Goal: Task Accomplishment & Management: Use online tool/utility

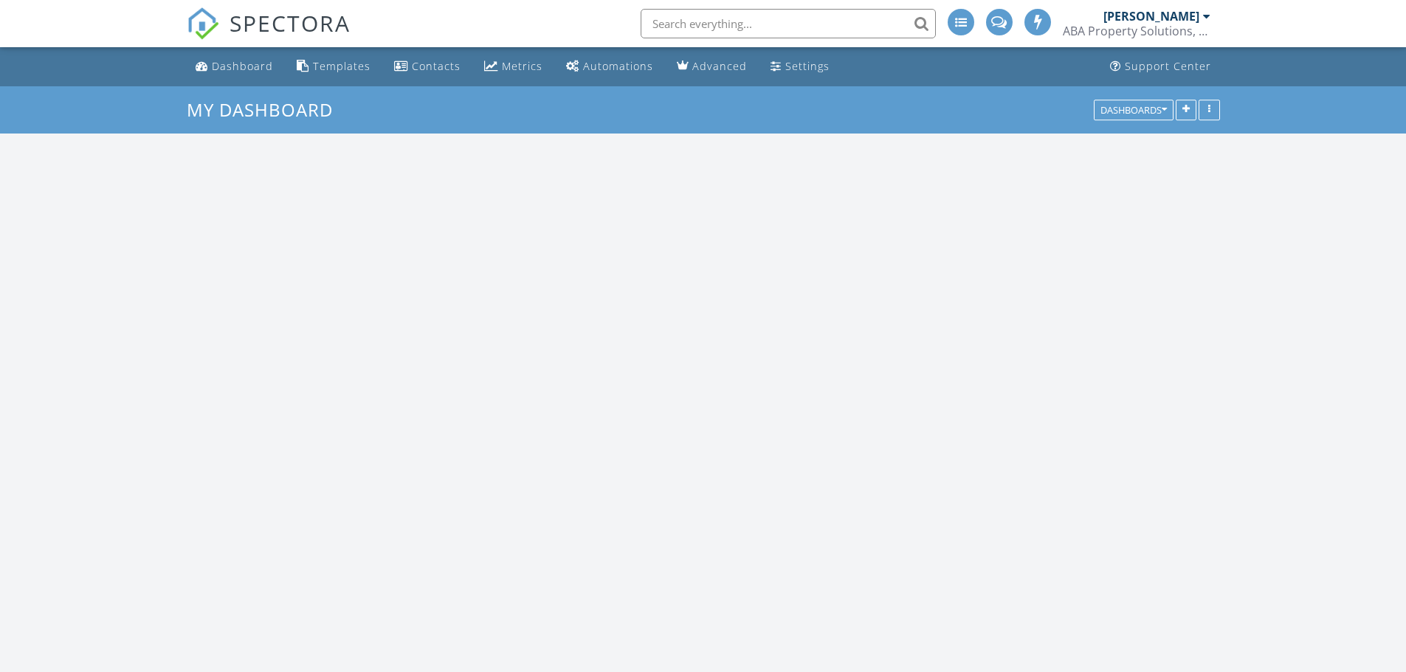
scroll to position [1366, 1429]
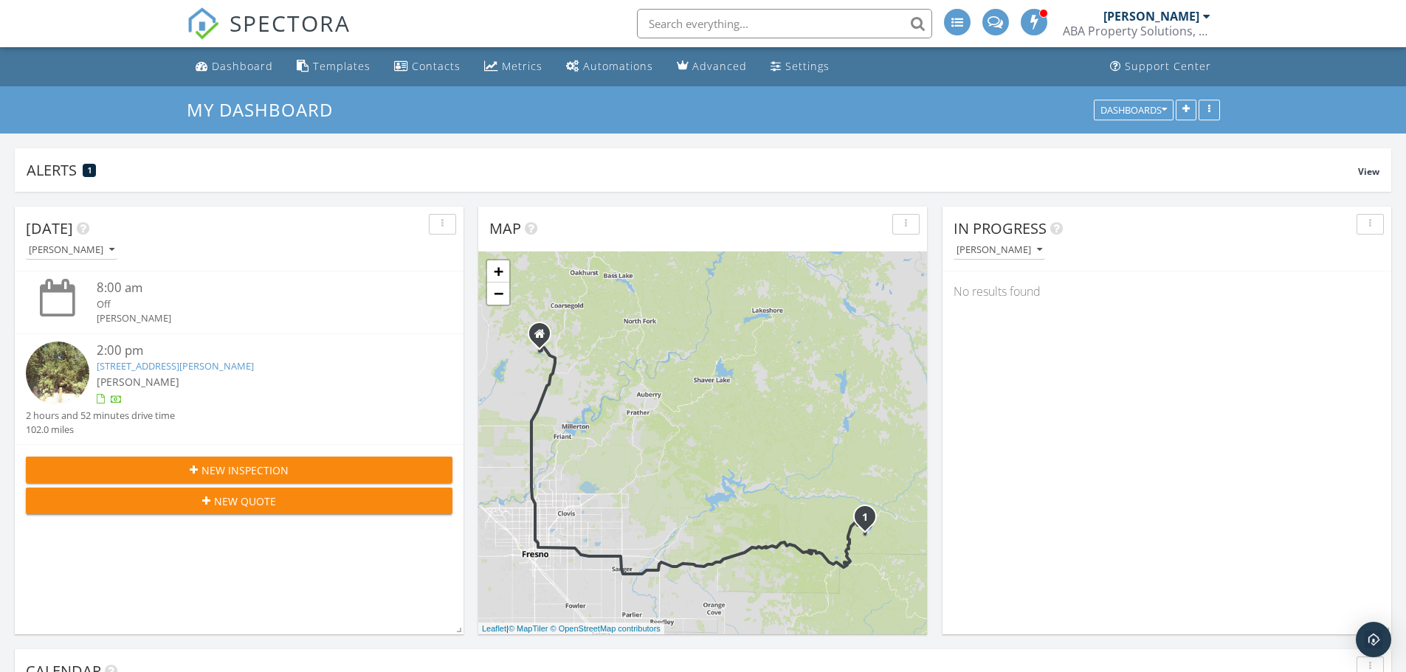
click at [689, 21] on input "text" at bounding box center [784, 24] width 295 height 30
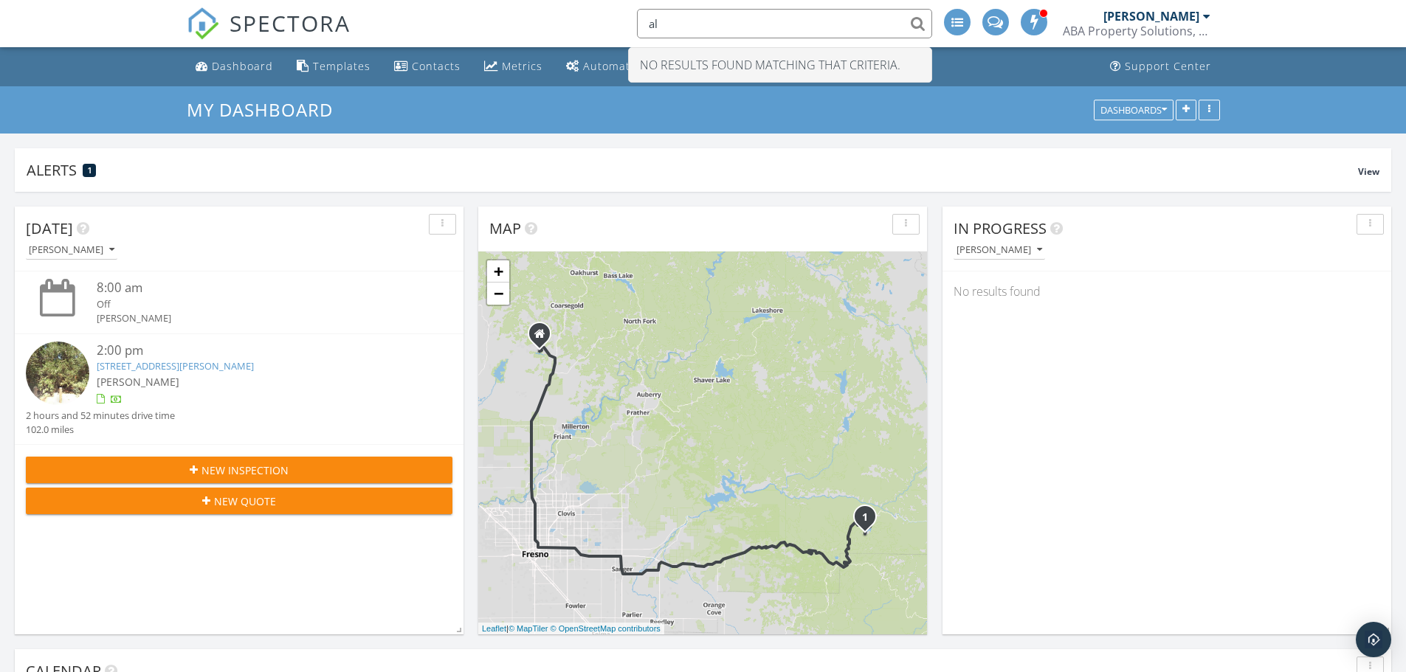
type input "a"
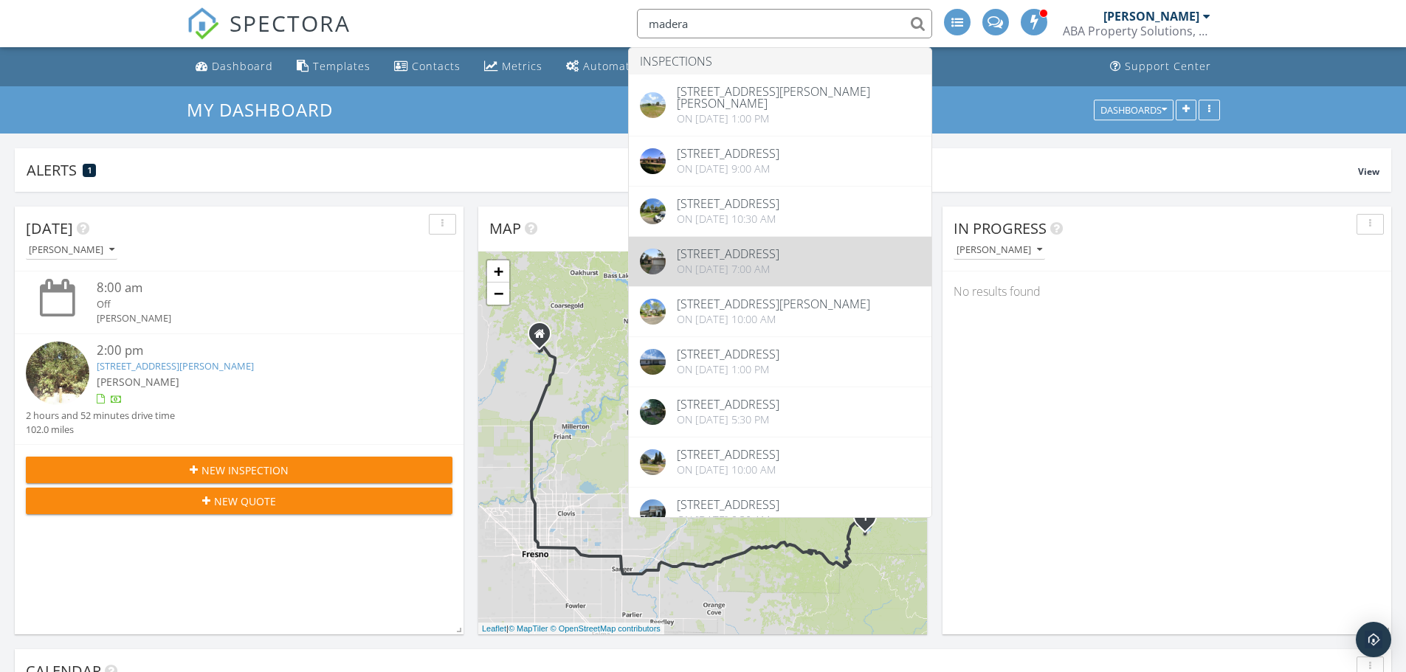
scroll to position [295, 0]
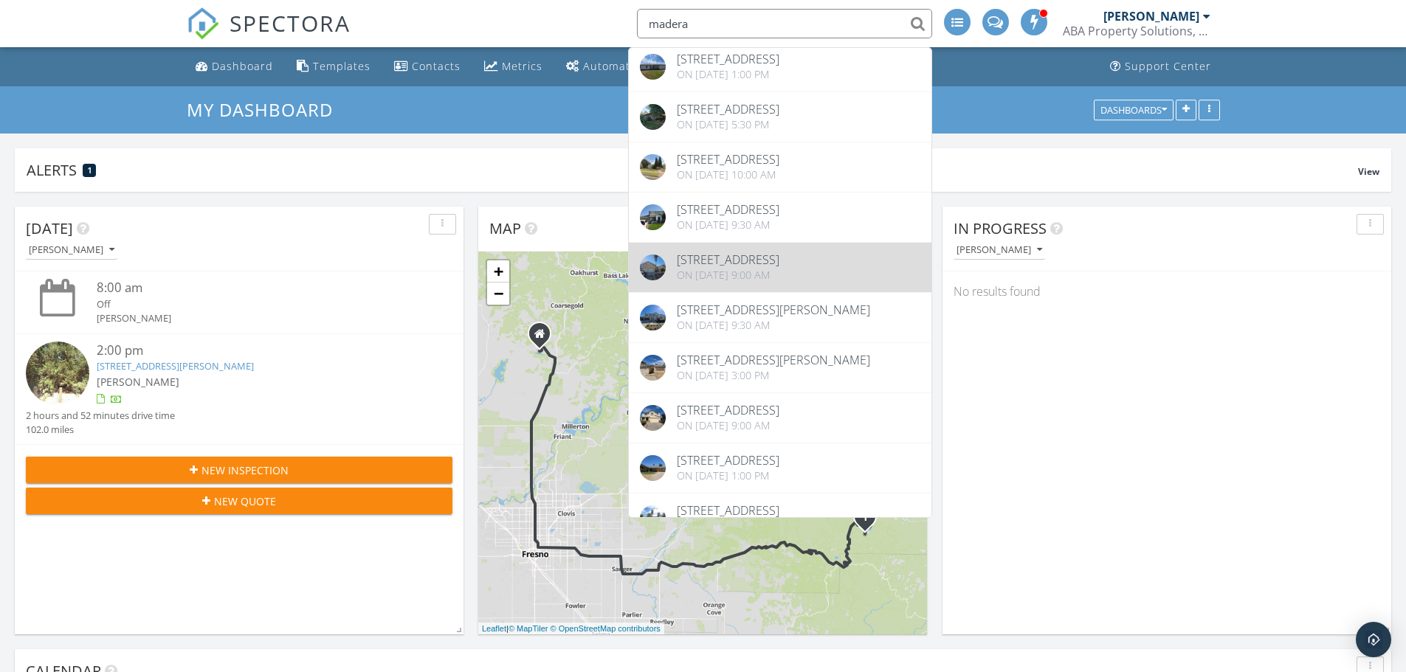
type input "madera"
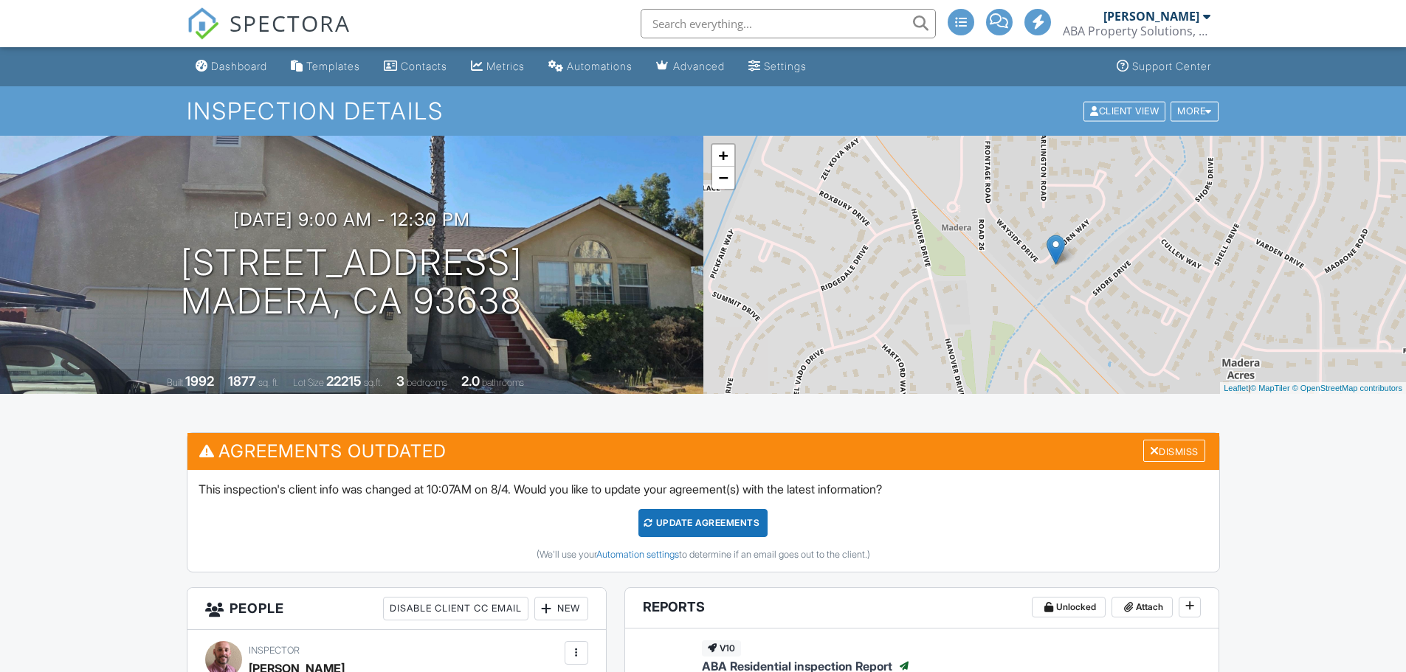
scroll to position [295, 0]
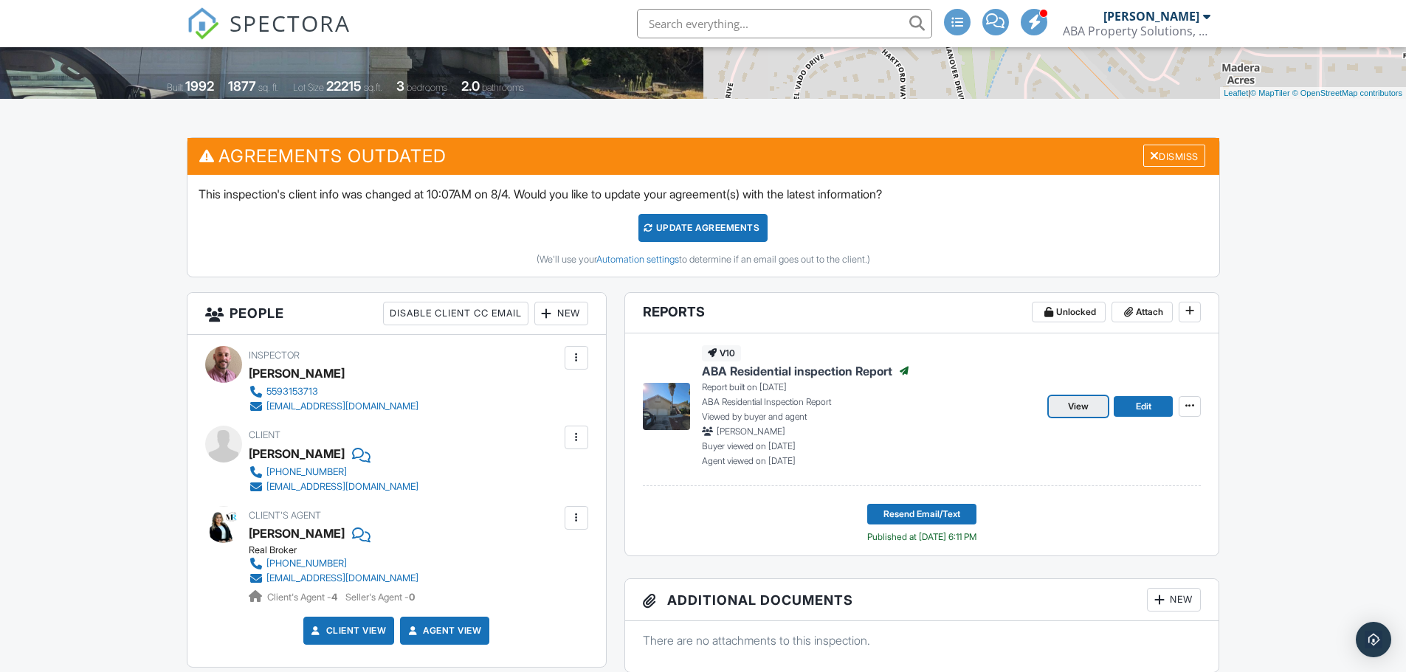
click at [1078, 403] on span "View" at bounding box center [1078, 406] width 21 height 15
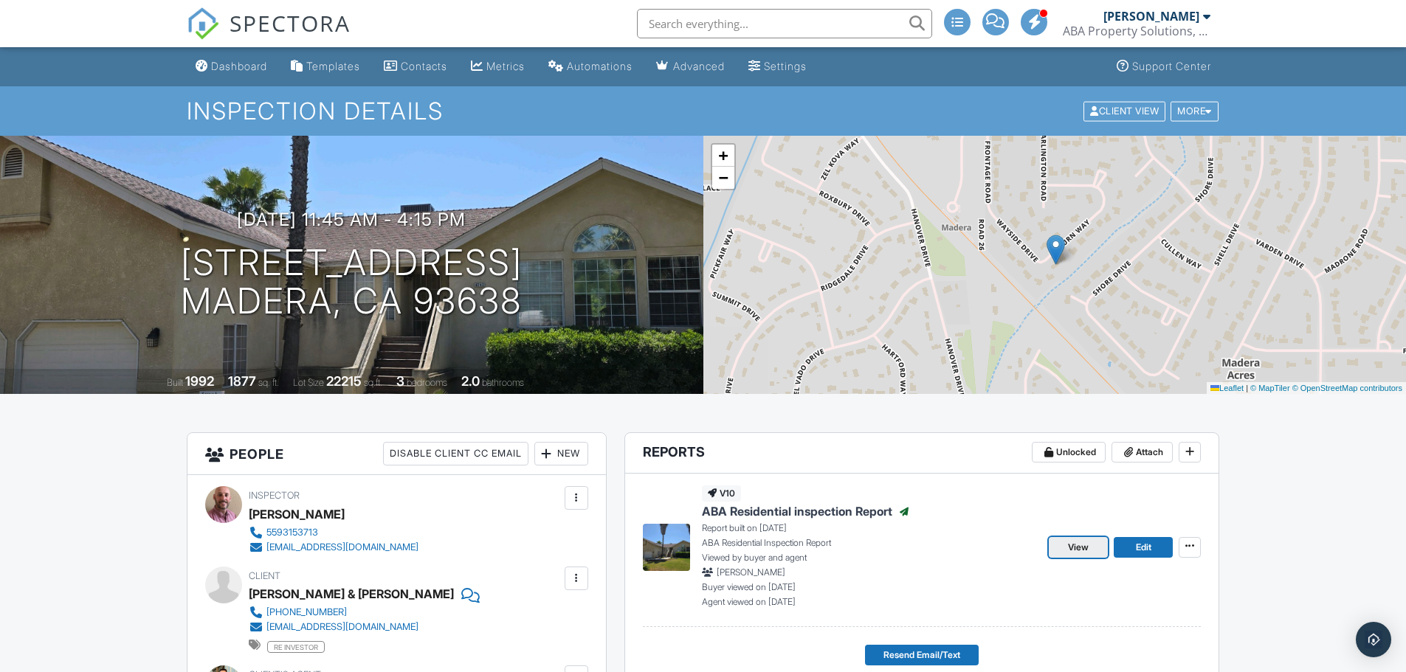
click at [1072, 548] on span "View" at bounding box center [1078, 547] width 21 height 15
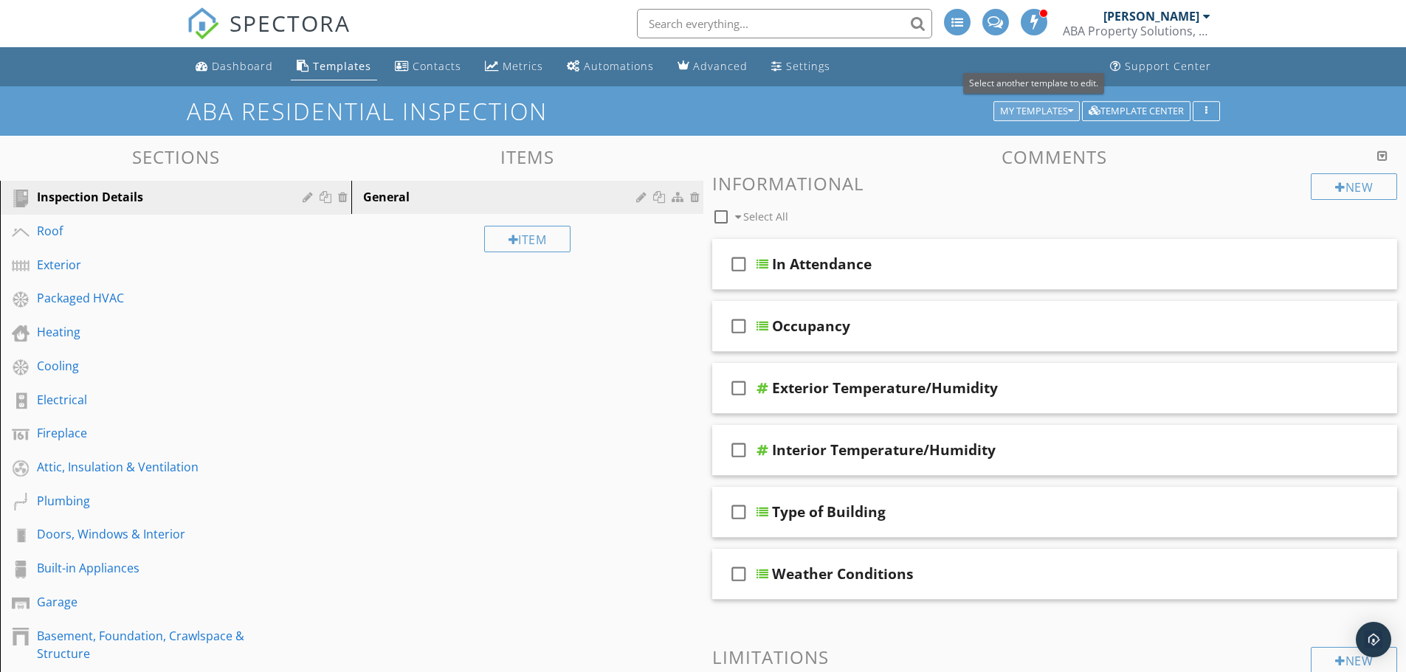
click at [1039, 111] on div "My Templates" at bounding box center [1036, 111] width 73 height 10
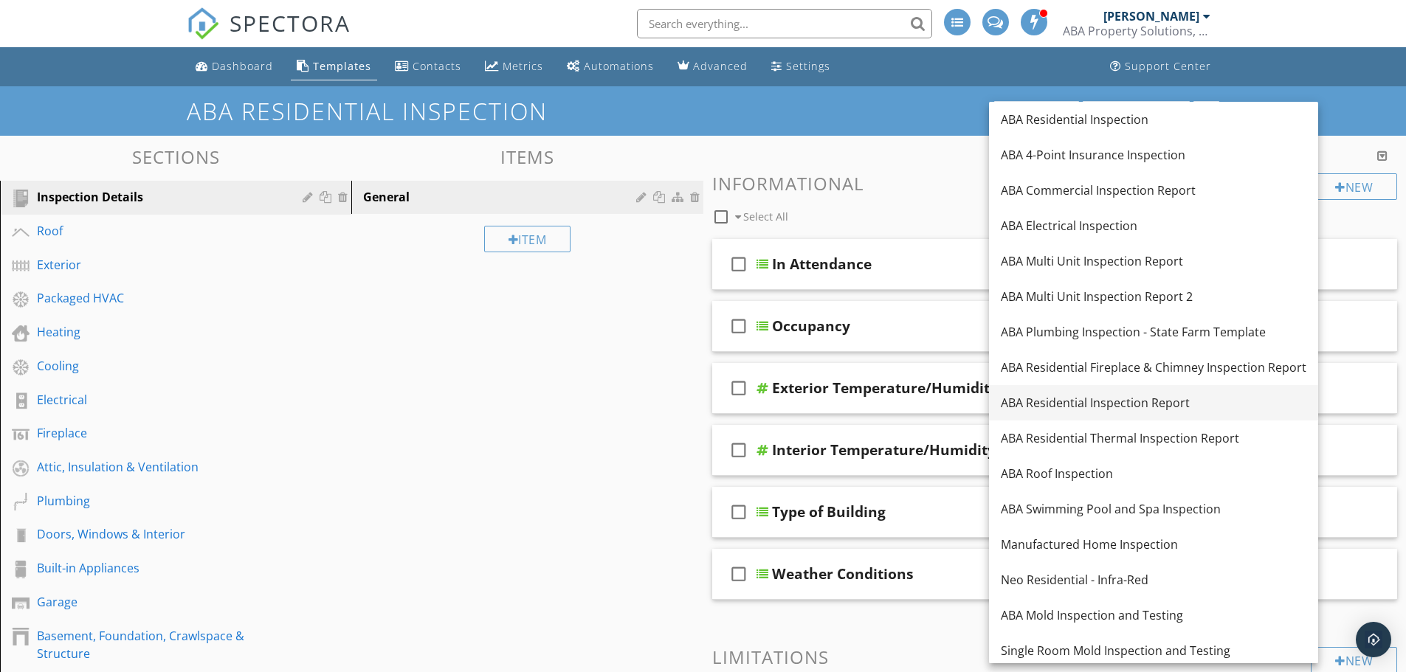
click at [1102, 404] on div "ABA Residential Inspection Report" at bounding box center [1154, 403] width 306 height 18
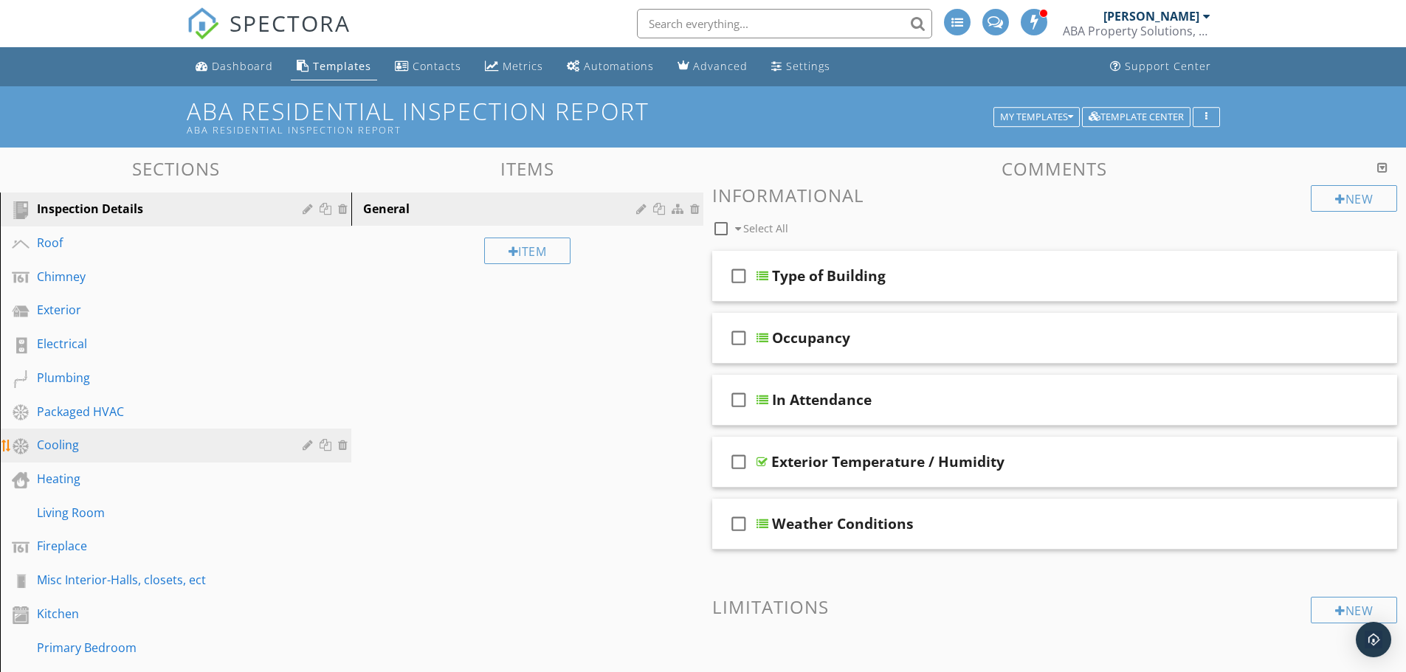
scroll to position [295, 0]
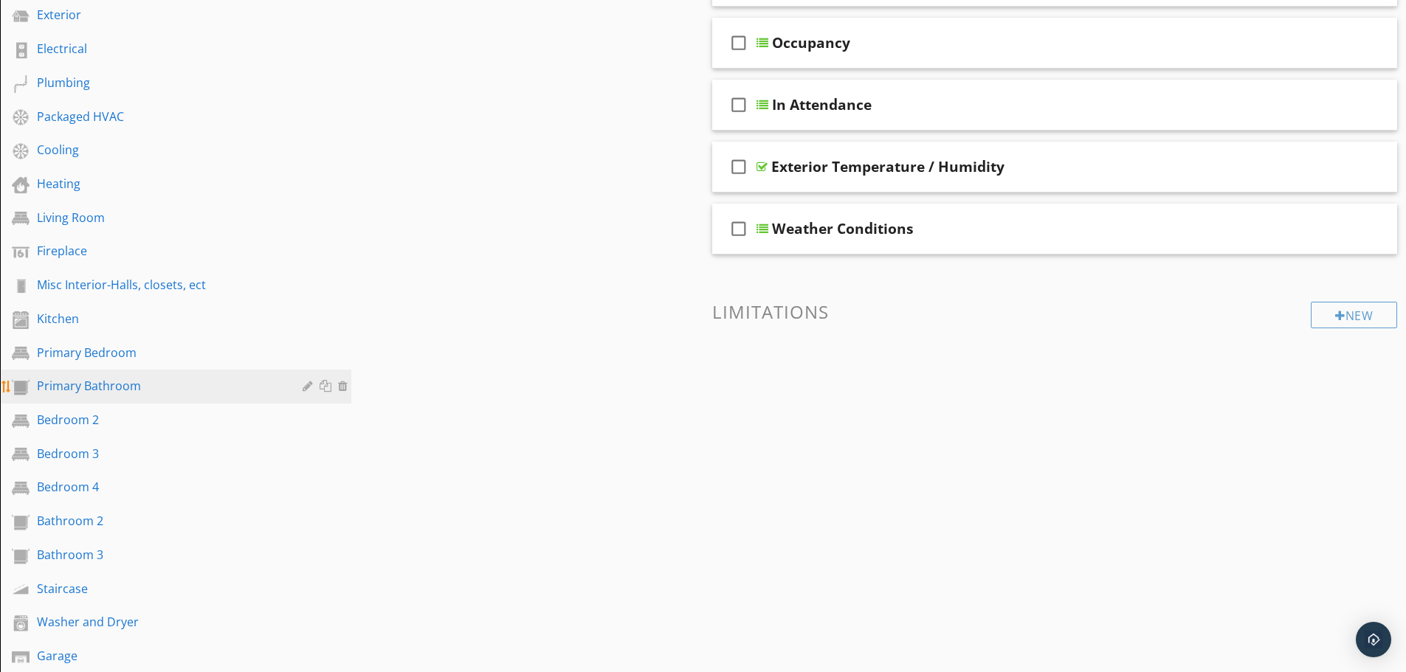
click at [106, 384] on div "Primary Bathroom" at bounding box center [159, 386] width 244 height 18
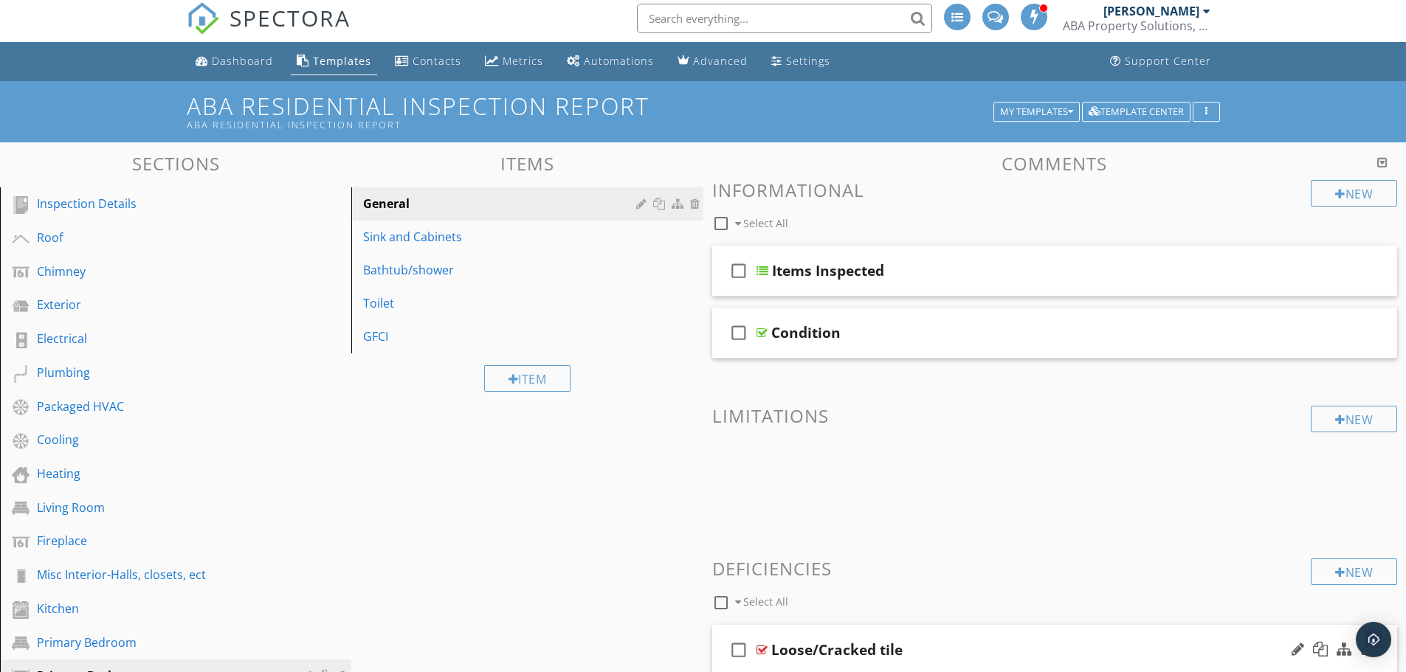
scroll to position [0, 0]
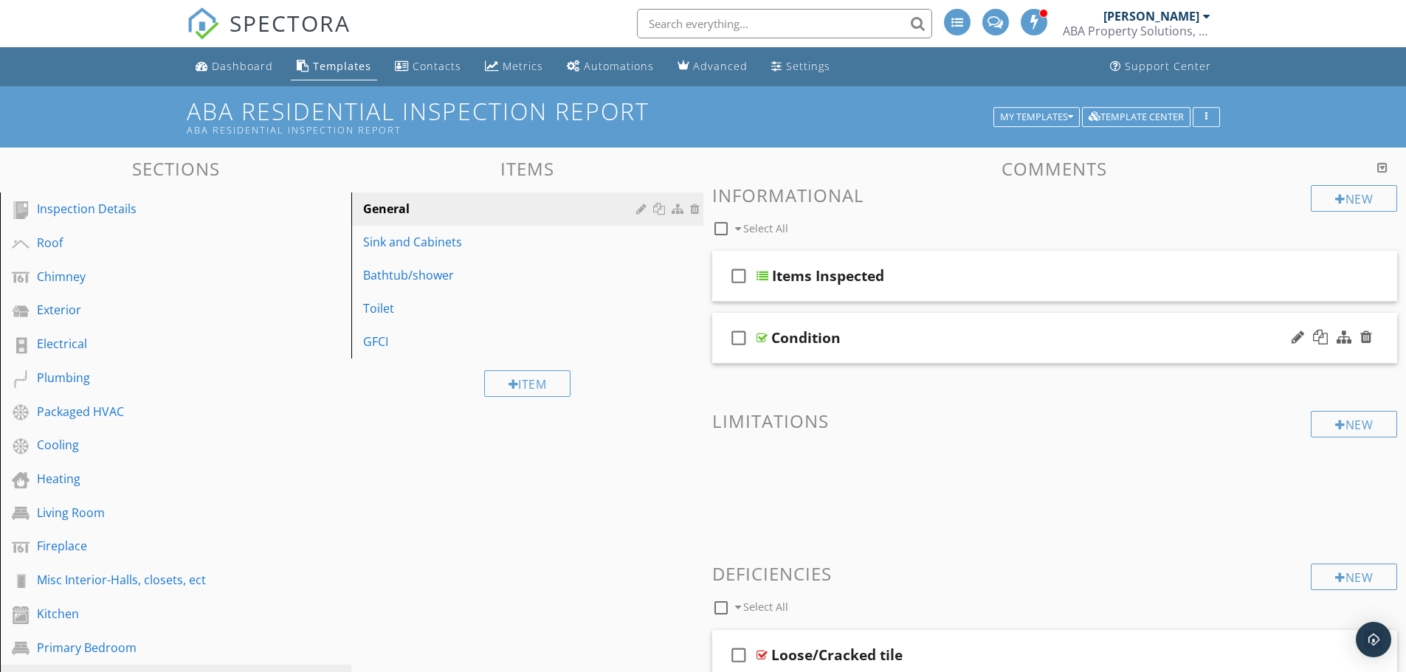
click at [964, 337] on div "Condition" at bounding box center [1017, 338] width 492 height 18
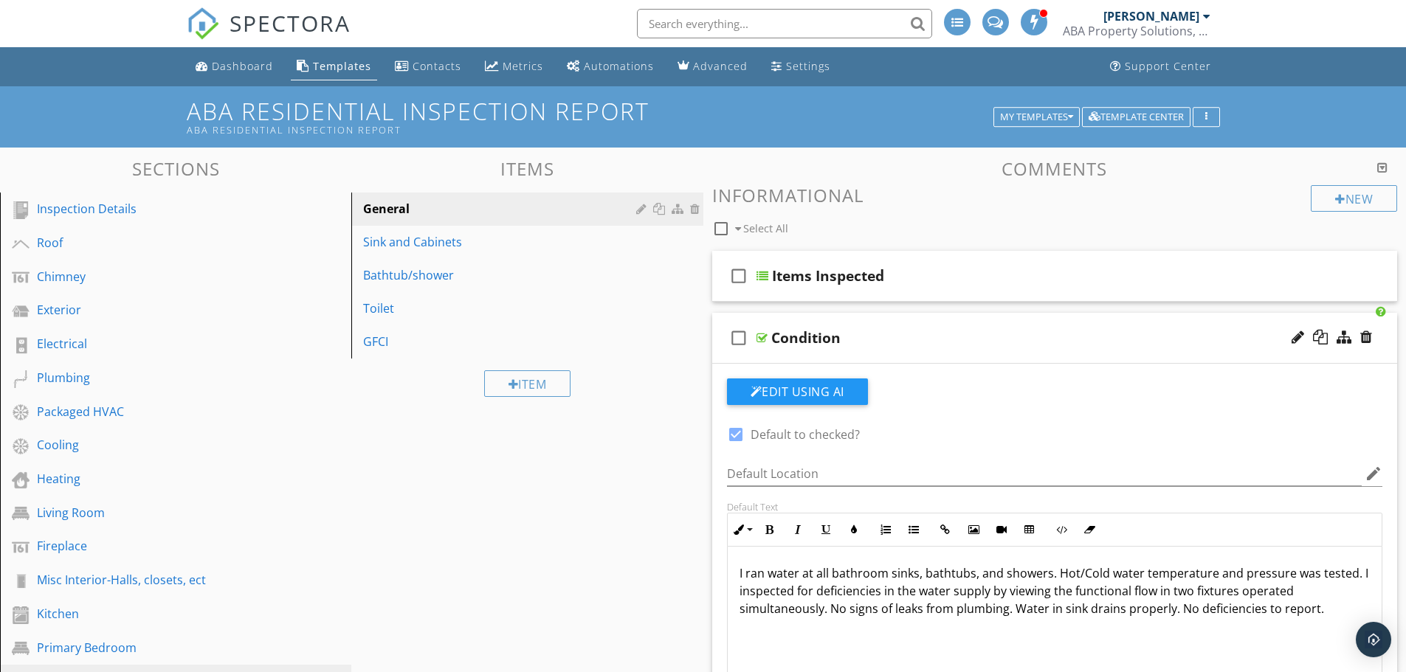
click at [1322, 613] on p "I ran water at all bathroom sinks, bathtubs, and showers. Hot/Cold water temper…" at bounding box center [1055, 591] width 631 height 53
click at [966, 282] on div "Items Inspected" at bounding box center [1018, 276] width 492 height 18
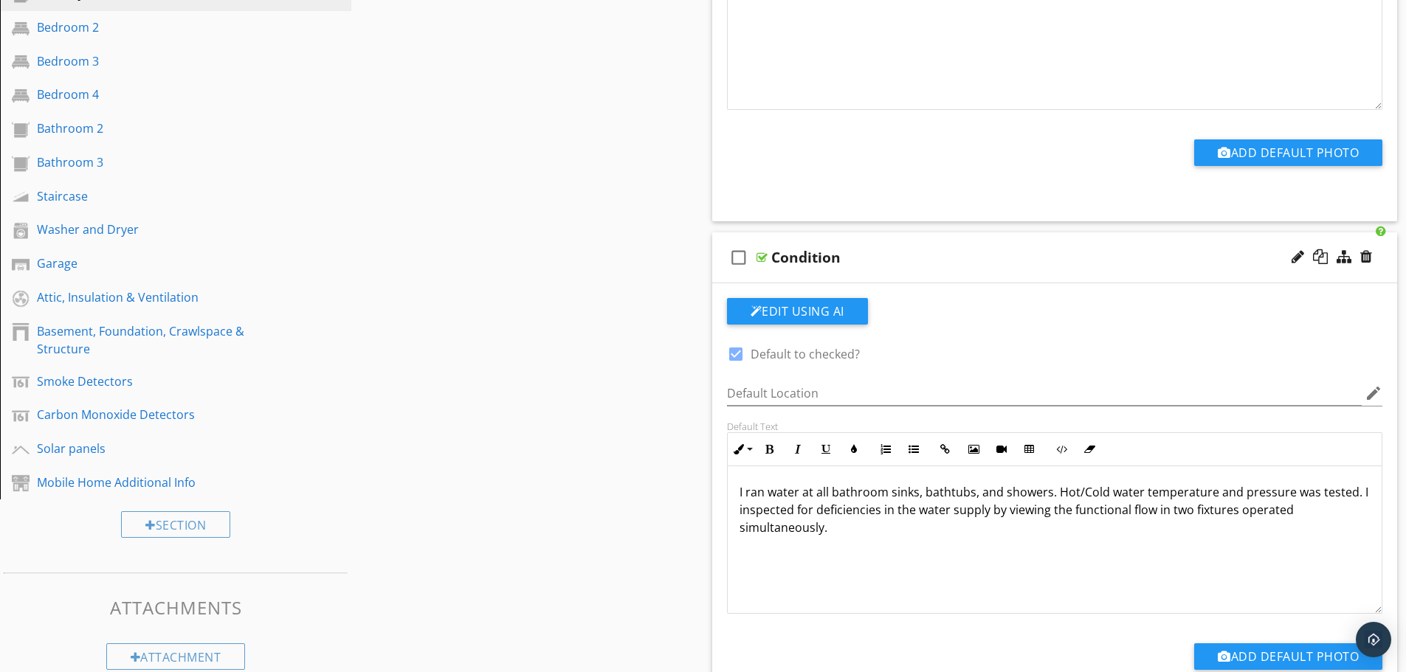
scroll to position [590, 0]
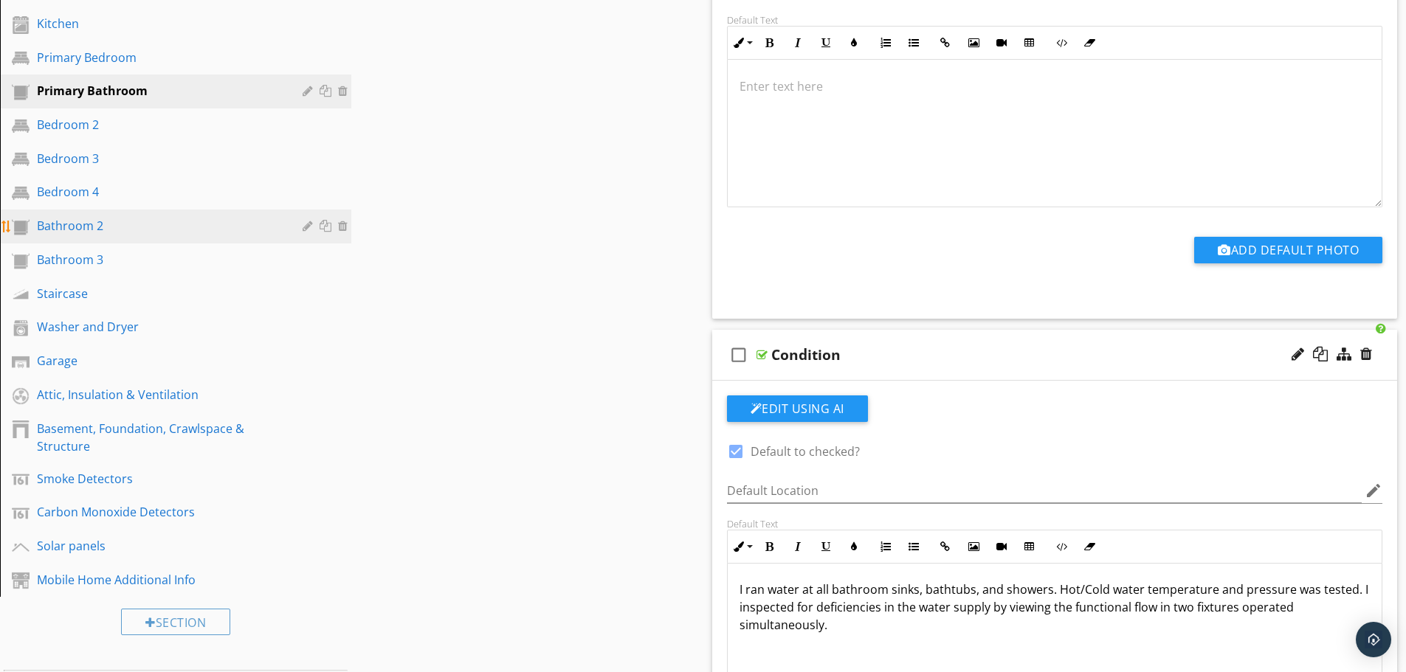
click at [120, 233] on div "Bathroom 2" at bounding box center [159, 226] width 244 height 18
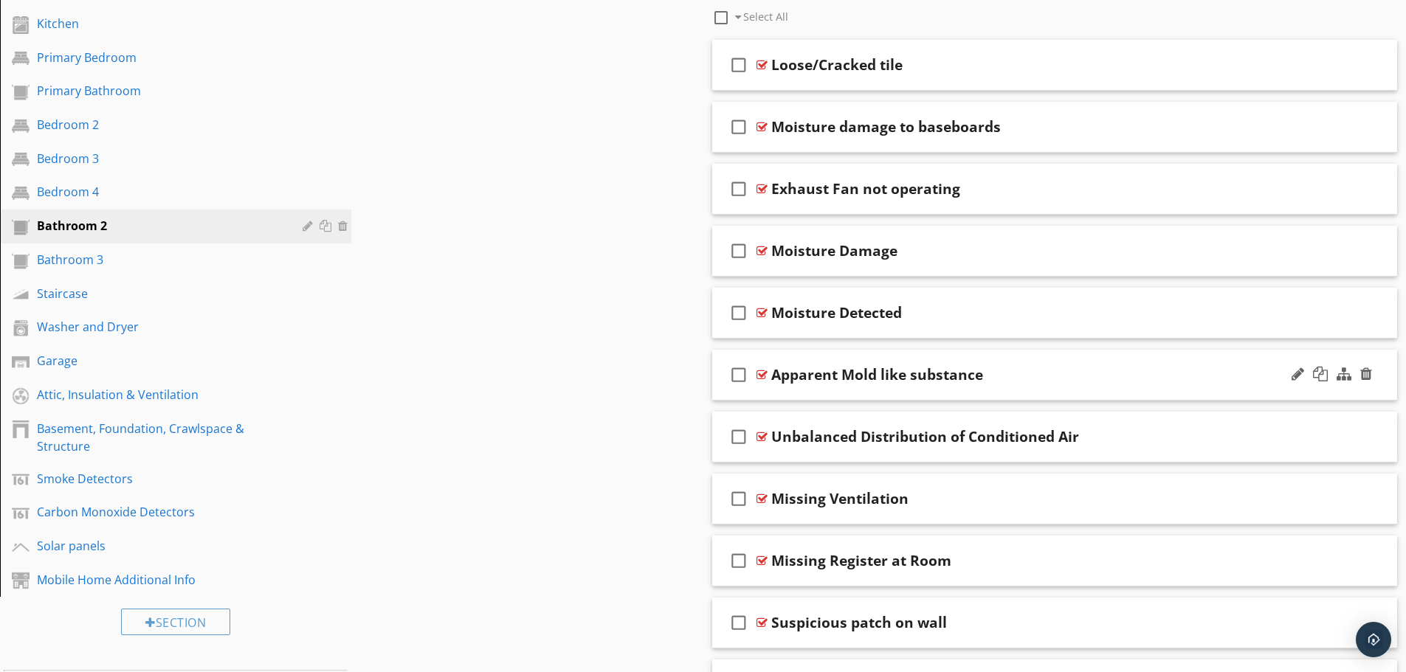
scroll to position [0, 0]
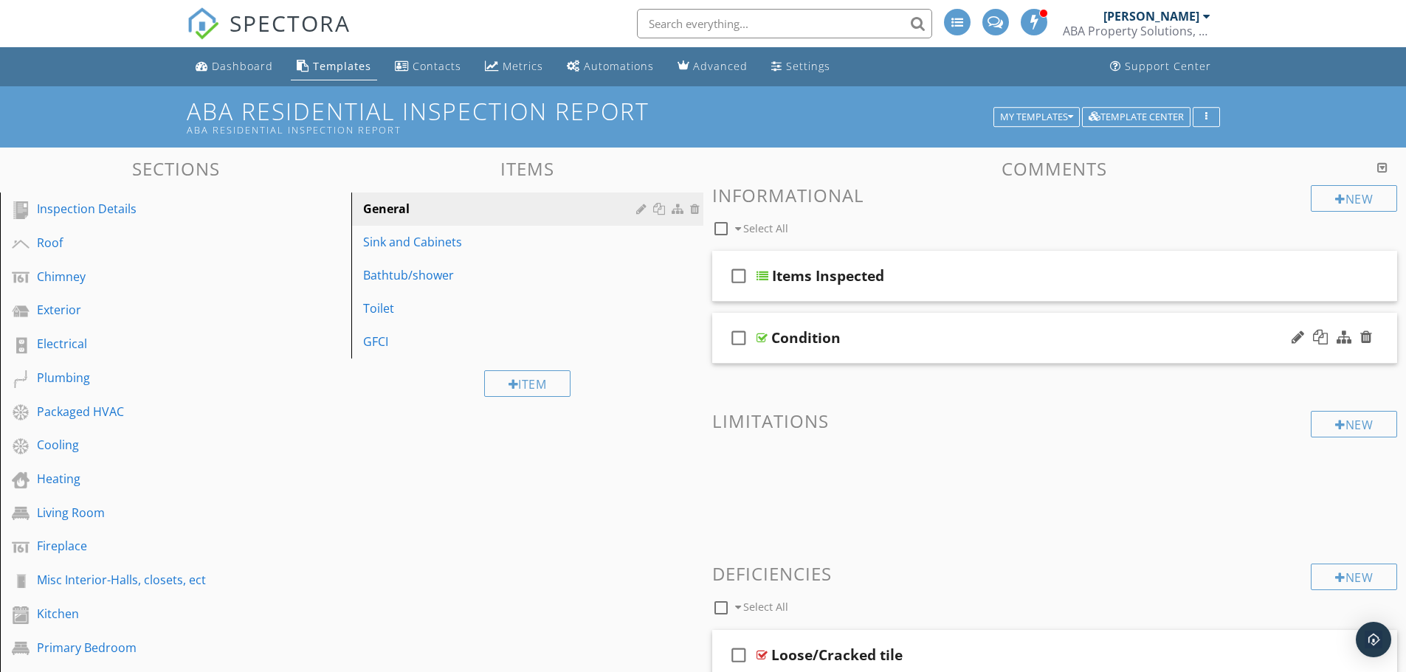
click at [975, 337] on div "Condition" at bounding box center [1017, 338] width 492 height 18
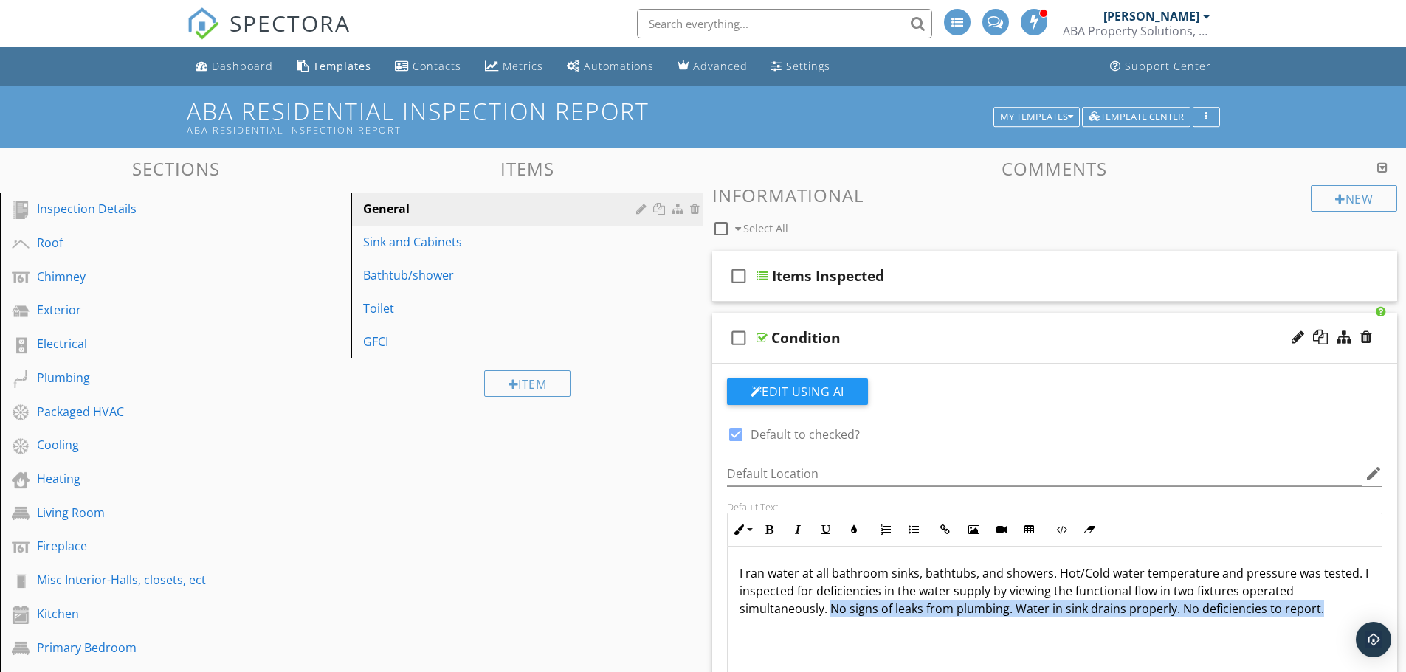
drag, startPoint x: 828, startPoint y: 608, endPoint x: 1333, endPoint y: 604, distance: 504.9
click at [1333, 604] on p "I ran water at all bathroom sinks, bathtubs, and showers. Hot/Cold water temper…" at bounding box center [1055, 591] width 631 height 53
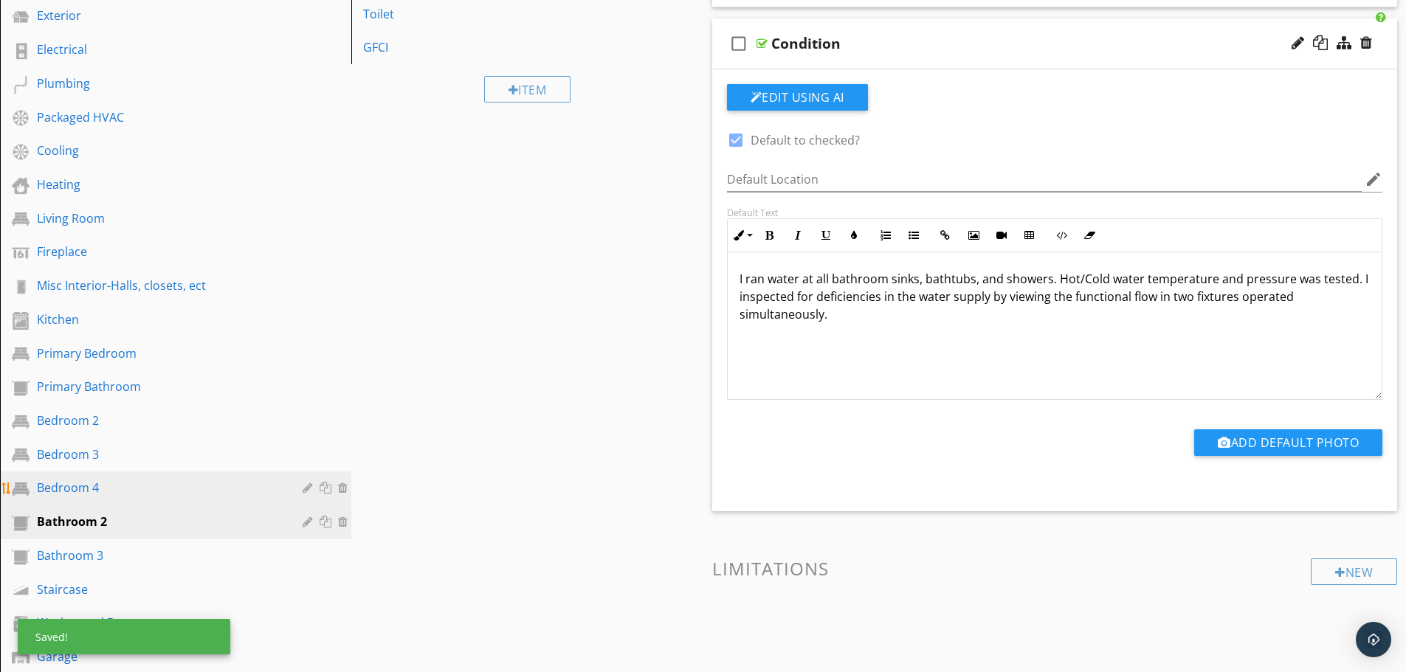
scroll to position [295, 0]
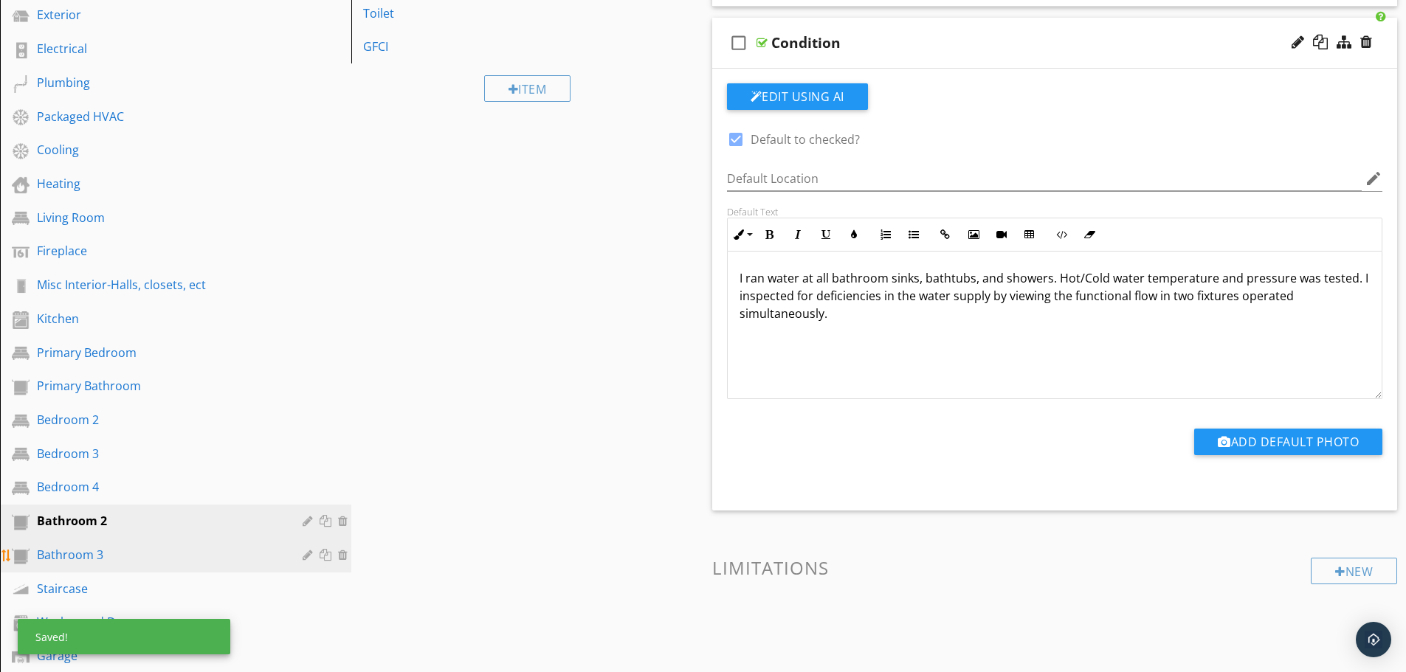
click at [171, 554] on div "Bathroom 3" at bounding box center [159, 555] width 244 height 18
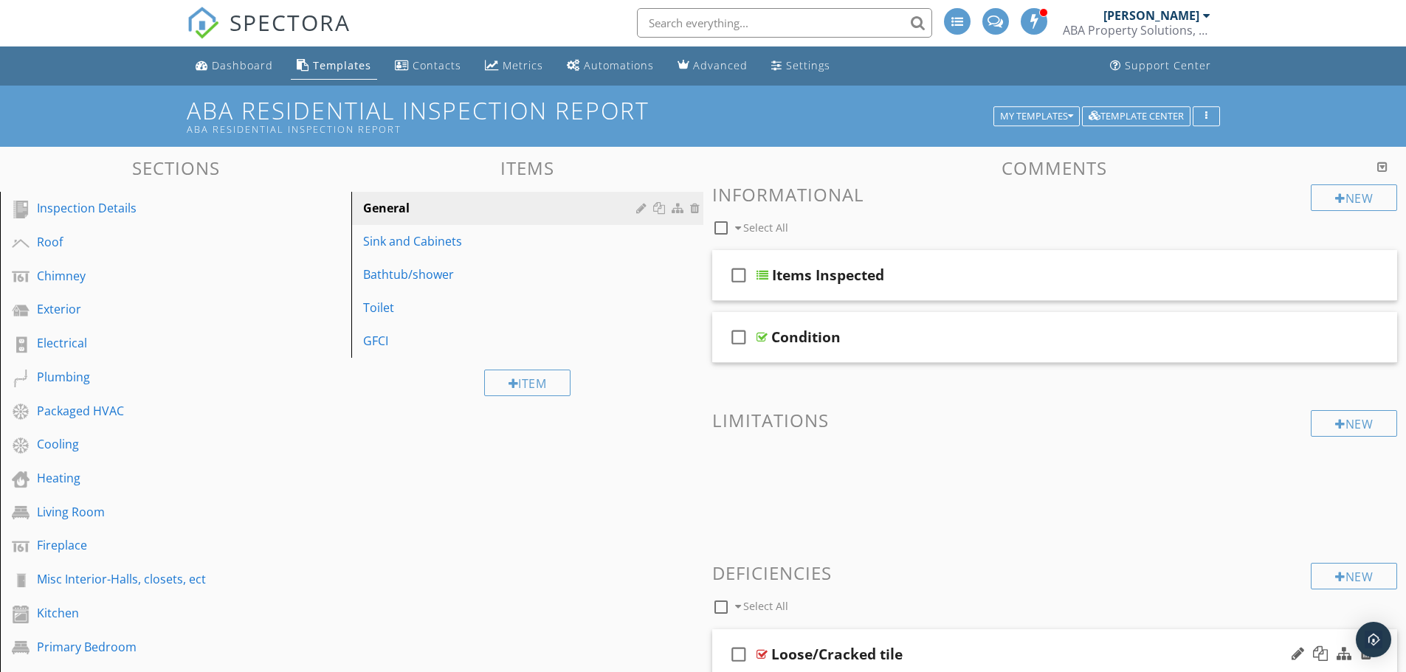
scroll to position [0, 0]
click at [929, 340] on div "Condition" at bounding box center [1017, 338] width 492 height 18
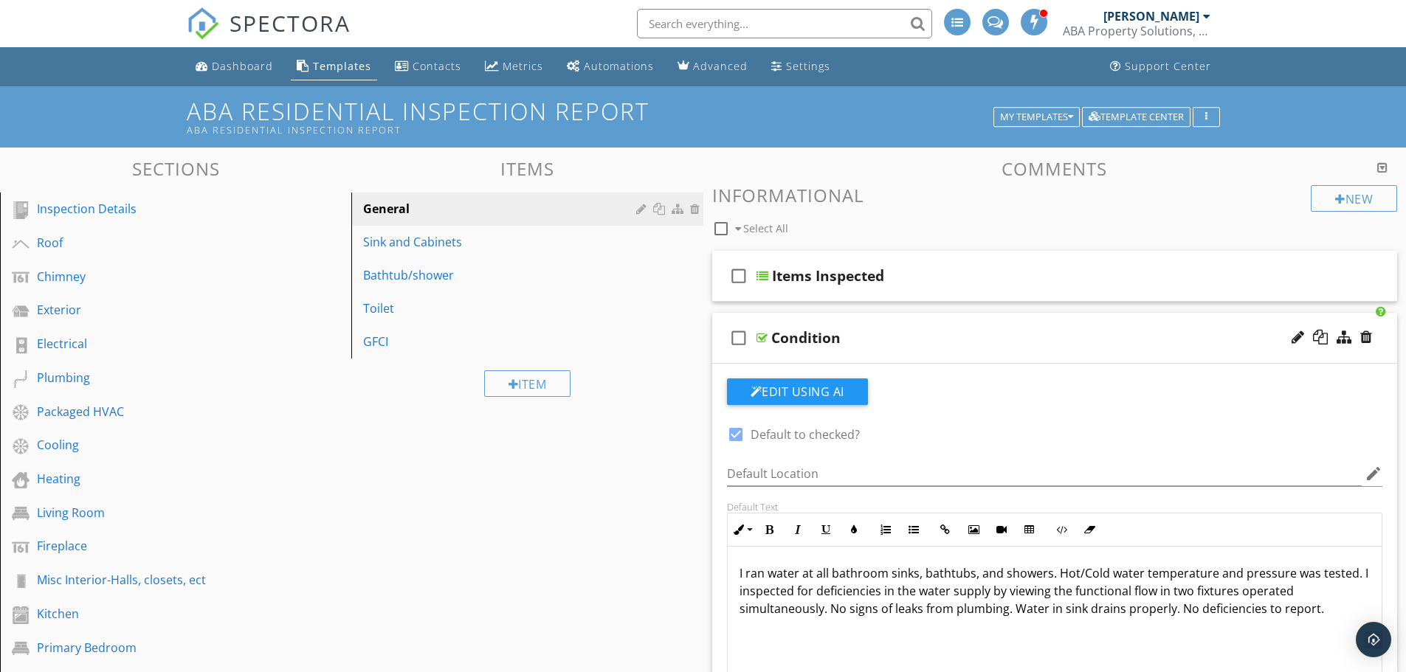
scroll to position [295, 0]
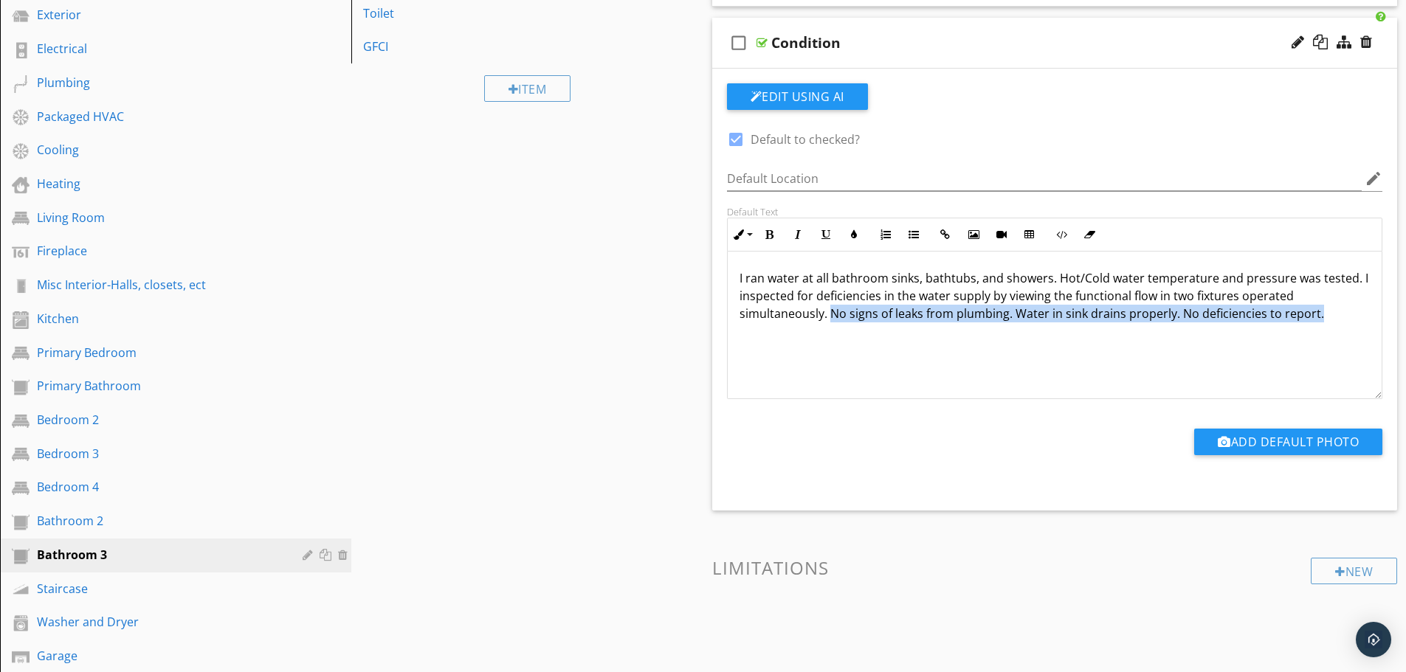
drag, startPoint x: 828, startPoint y: 321, endPoint x: 1383, endPoint y: 340, distance: 555.4
click at [1383, 340] on div "Default Text Inline Style XLarge Large Normal Small Light Small/Light Bold Ital…" at bounding box center [1055, 302] width 674 height 193
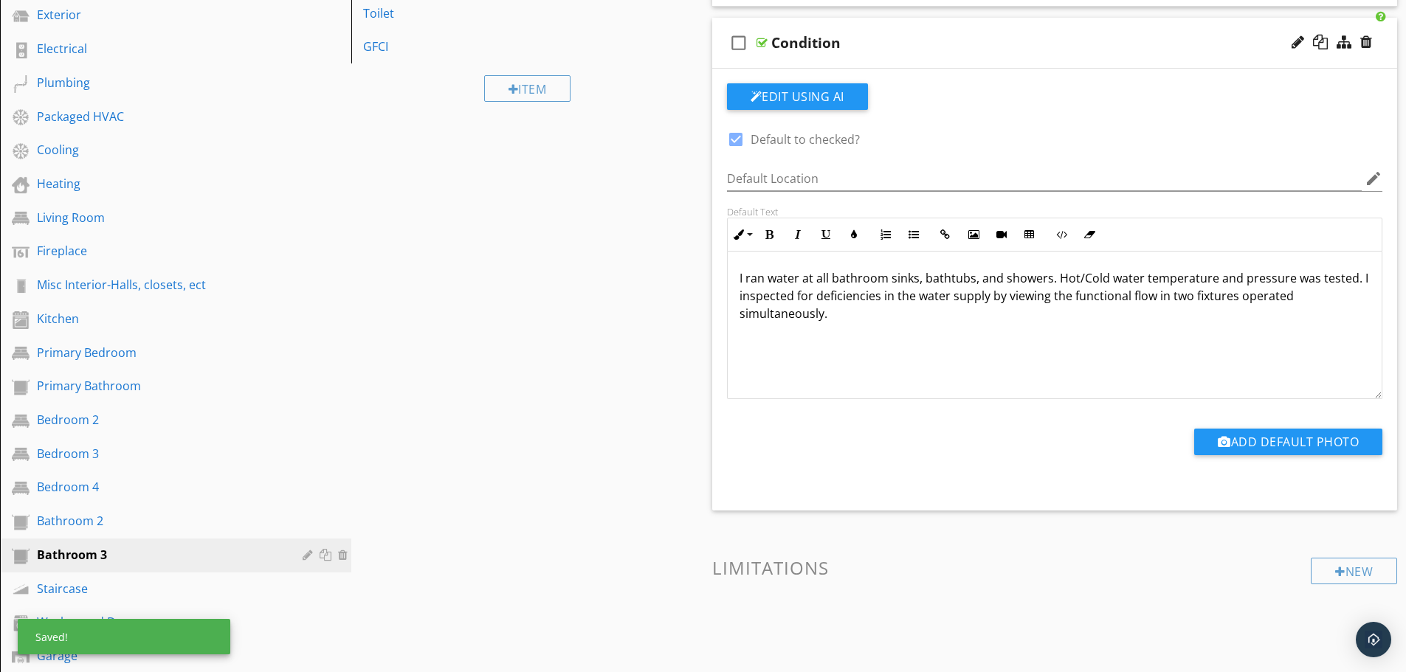
click at [740, 40] on icon "check_box_outline_blank" at bounding box center [739, 42] width 24 height 35
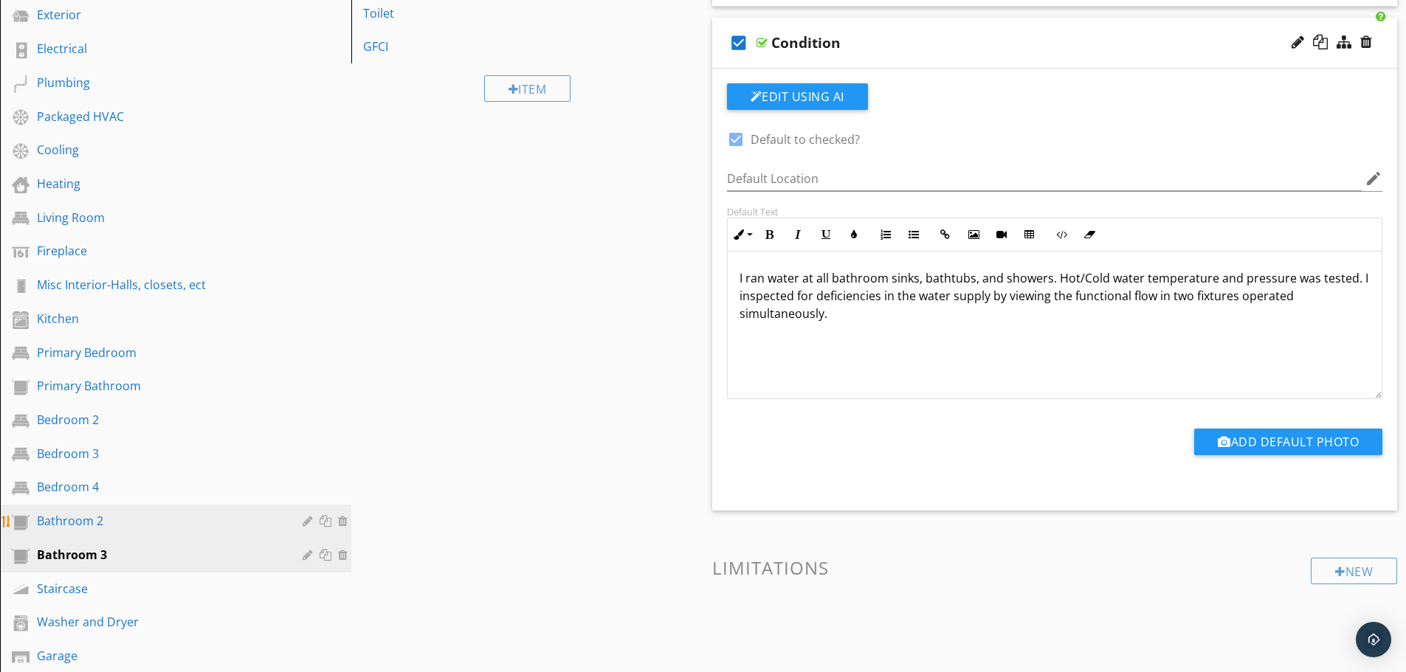
click at [120, 526] on div "Bathroom 2" at bounding box center [159, 521] width 244 height 18
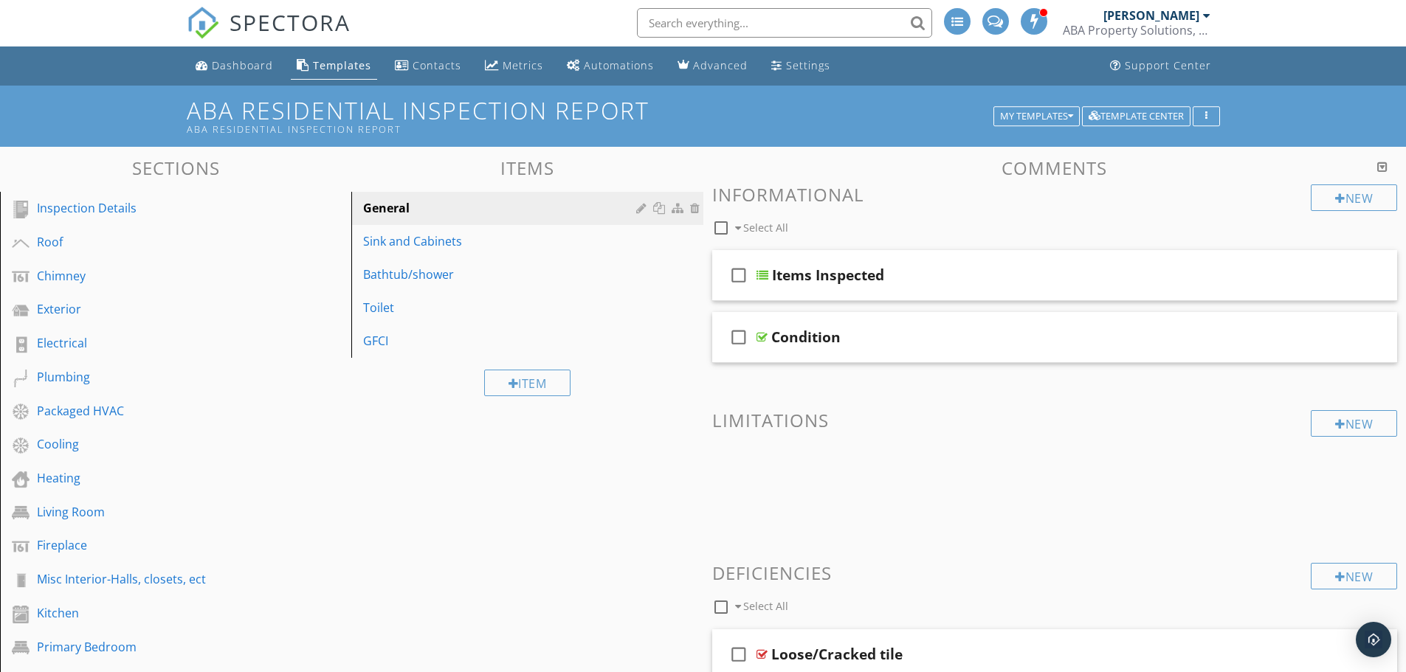
scroll to position [0, 0]
click at [737, 336] on icon "check_box_outline_blank" at bounding box center [739, 337] width 24 height 35
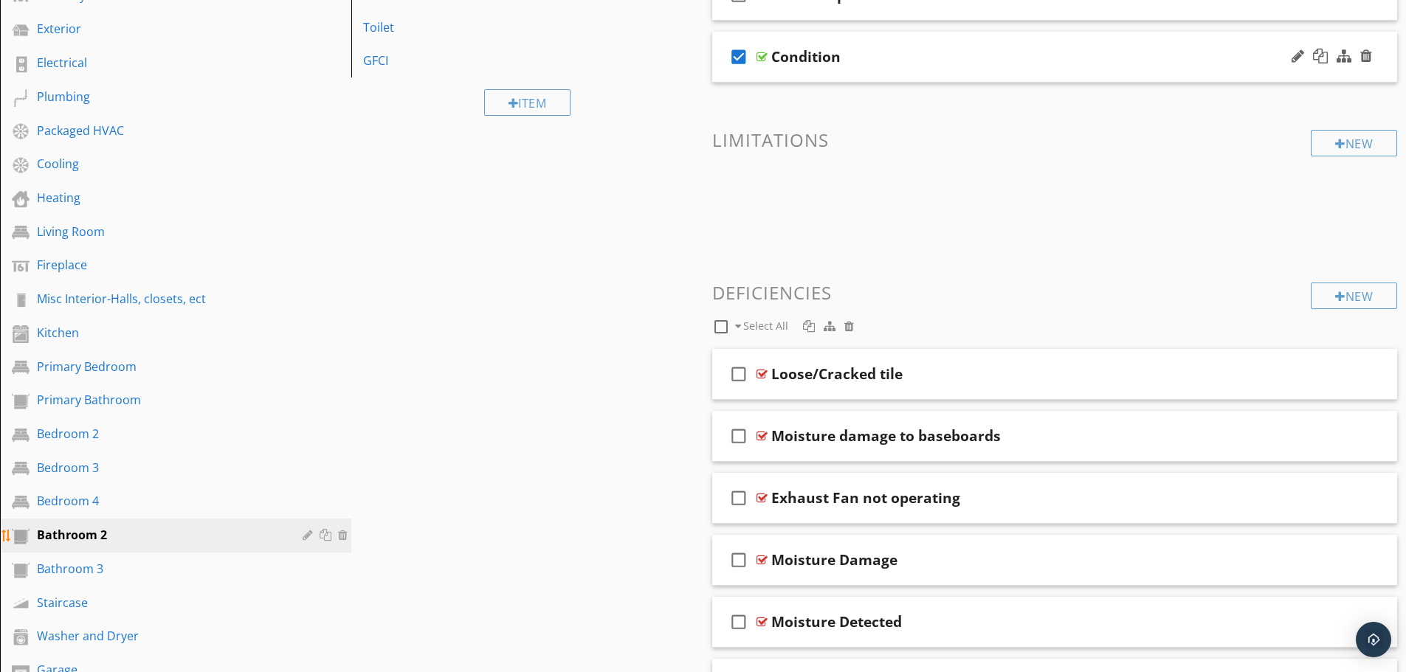
scroll to position [295, 0]
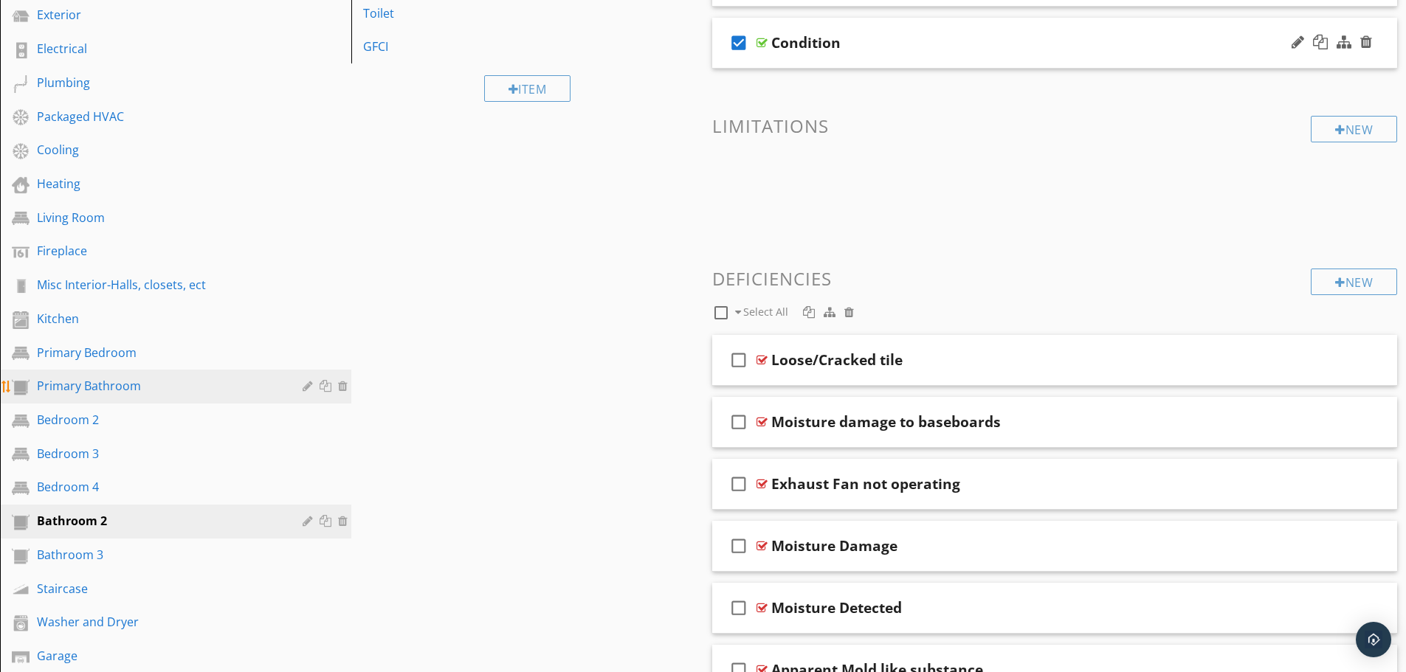
click at [109, 388] on div "Primary Bathroom" at bounding box center [159, 386] width 244 height 18
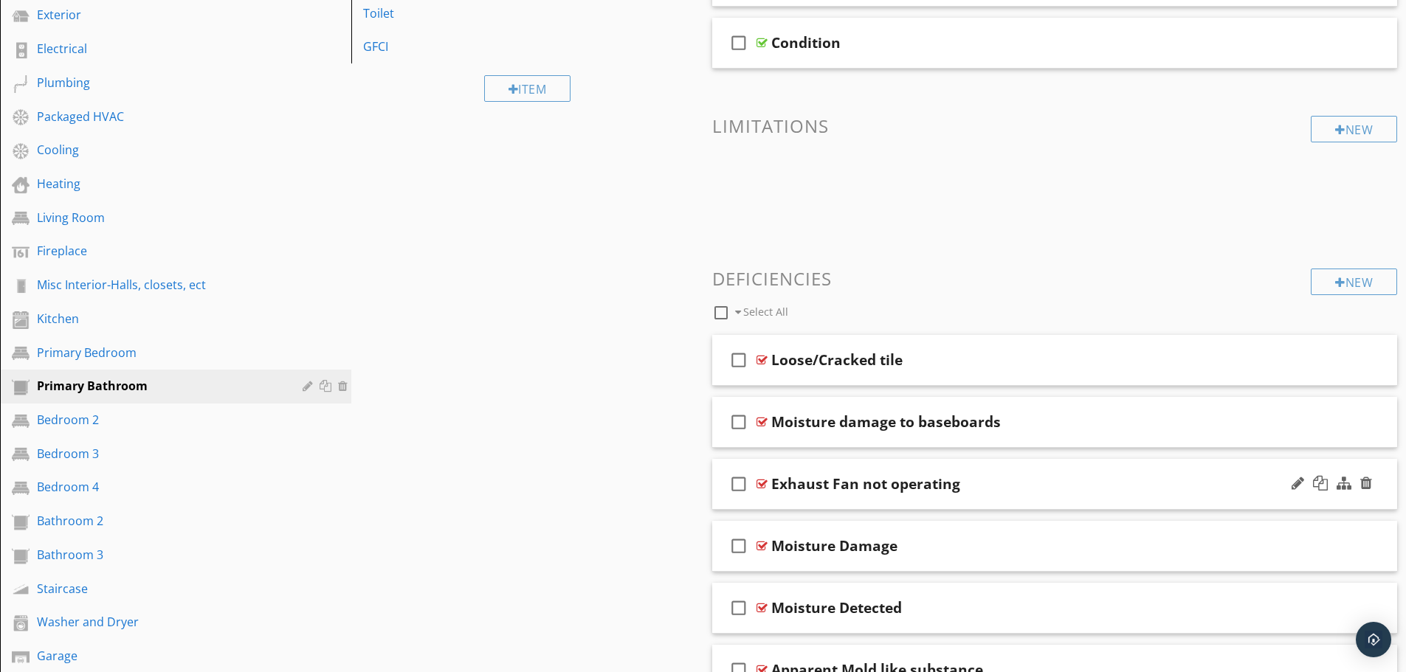
scroll to position [0, 0]
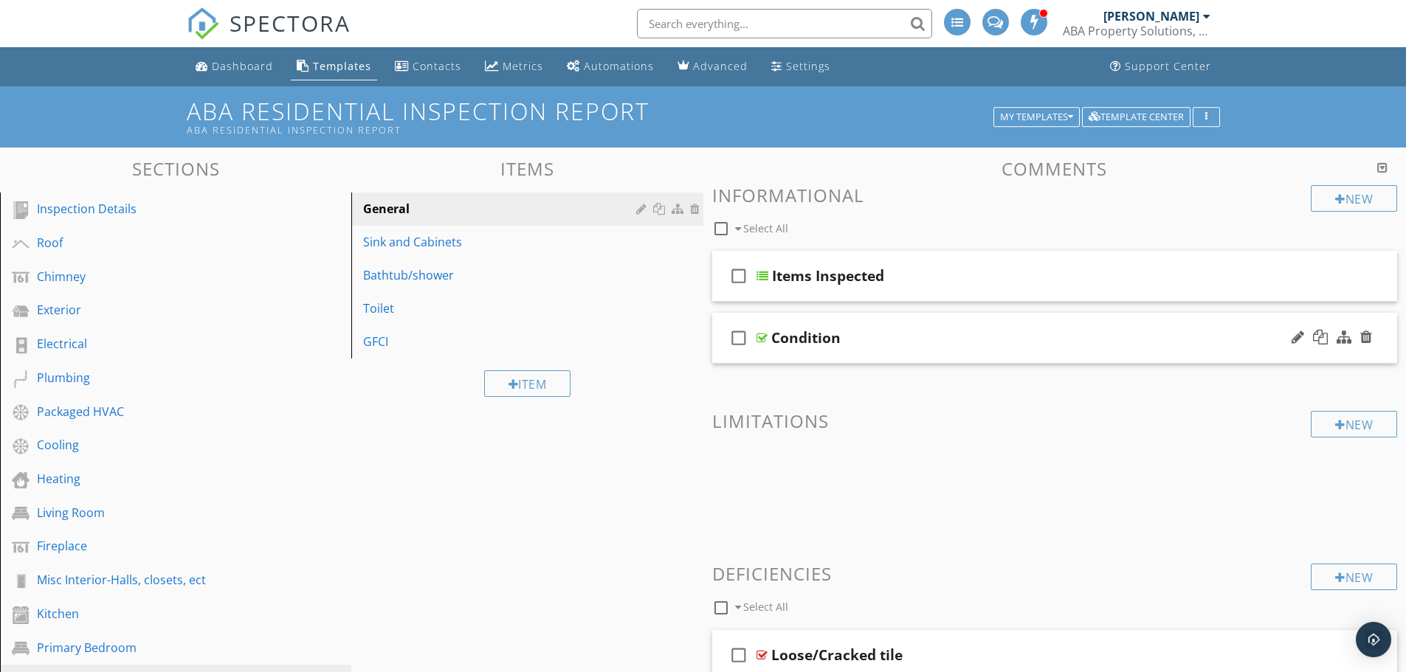
click at [736, 337] on icon "check_box_outline_blank" at bounding box center [739, 337] width 24 height 35
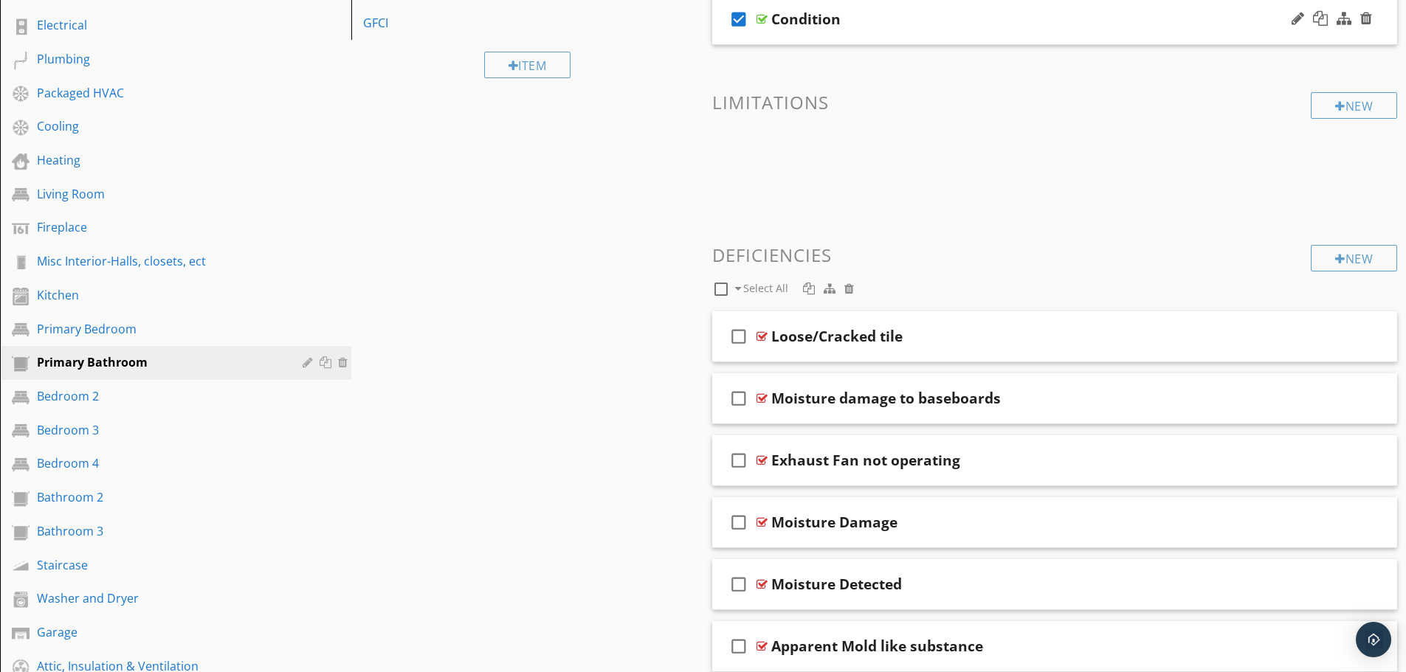
scroll to position [590, 0]
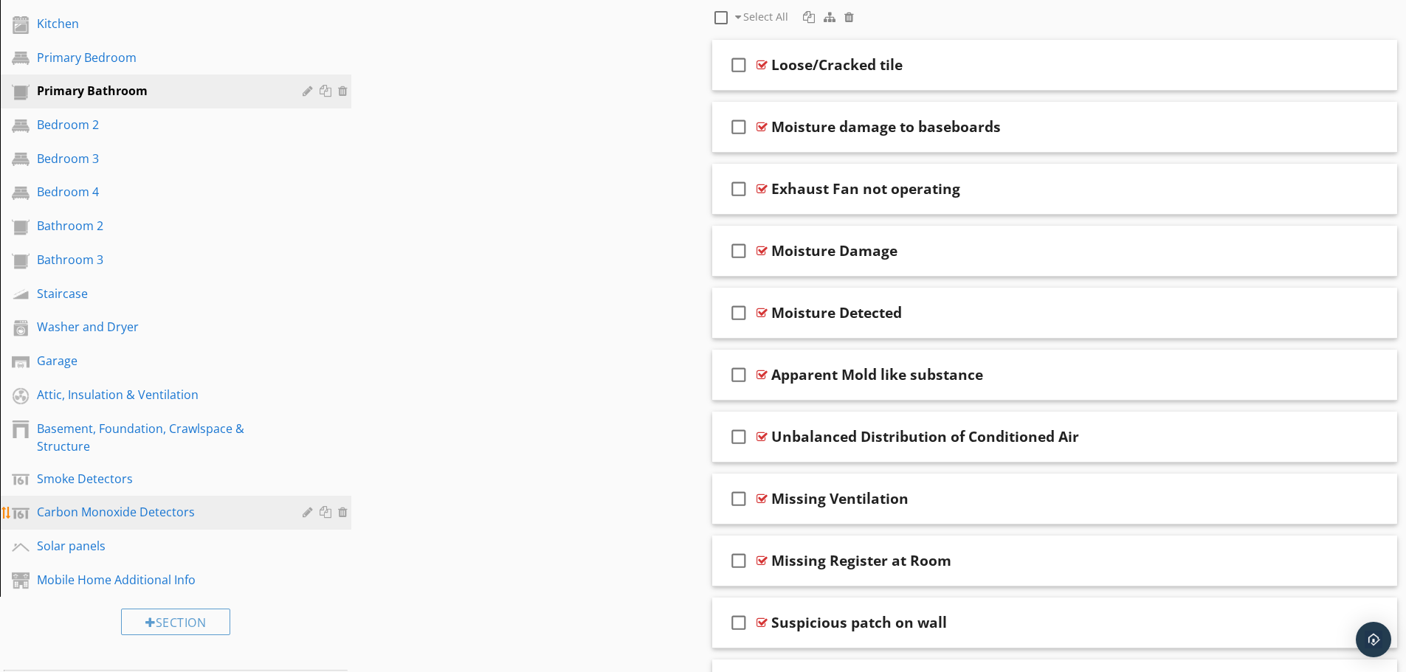
click at [131, 523] on link "Carbon Monoxide Detectors" at bounding box center [177, 513] width 347 height 34
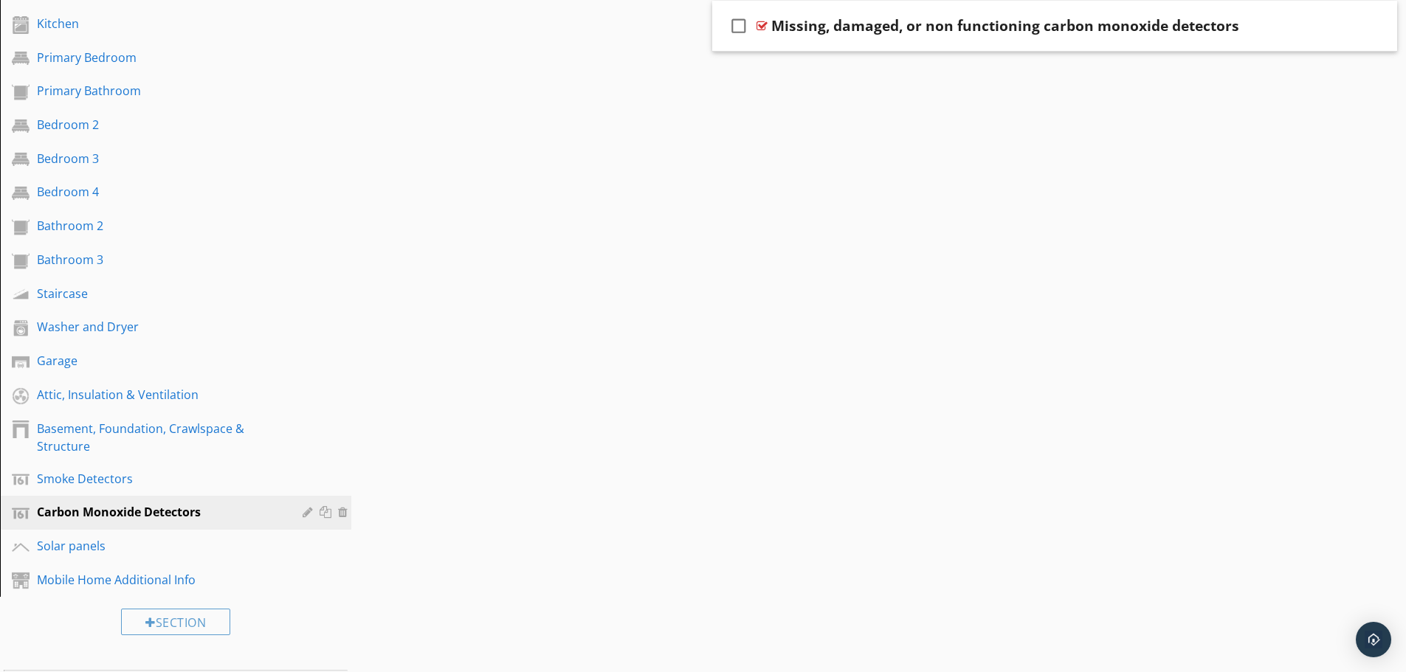
scroll to position [295, 0]
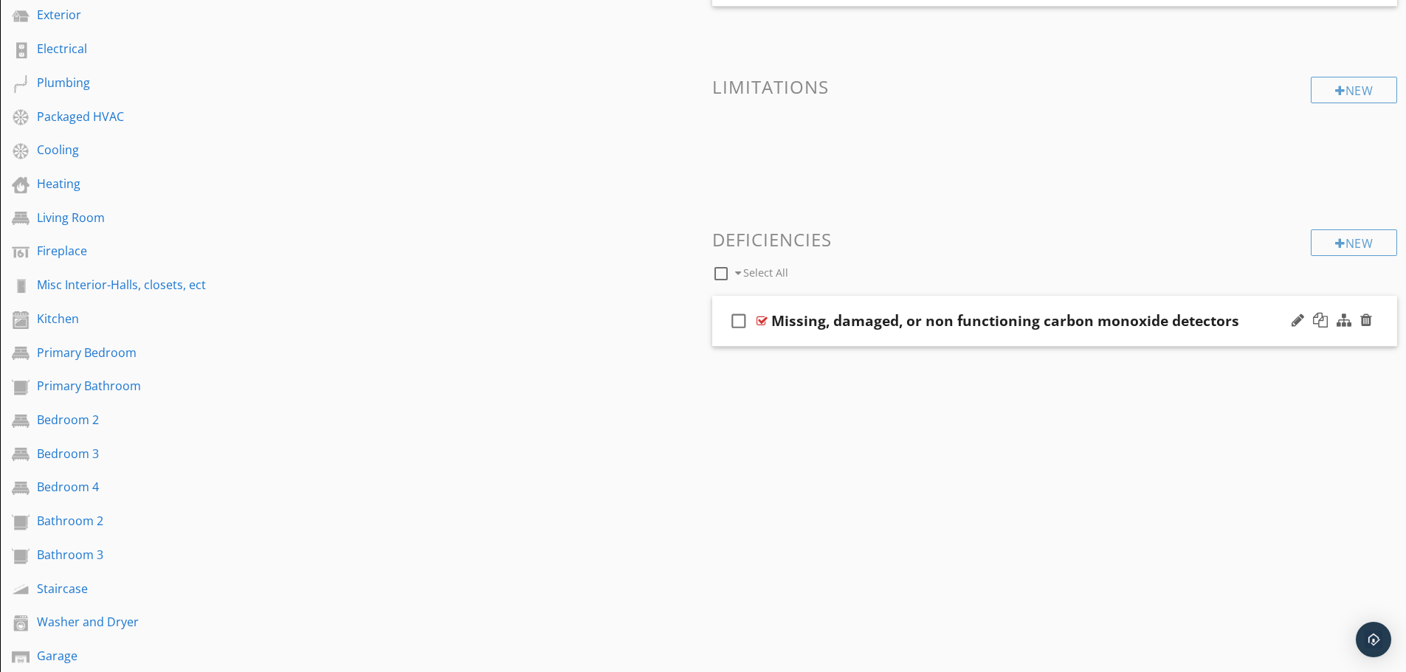
click at [962, 328] on div "Missing, damaged, or non functioning carbon monoxide detectors" at bounding box center [1005, 321] width 468 height 18
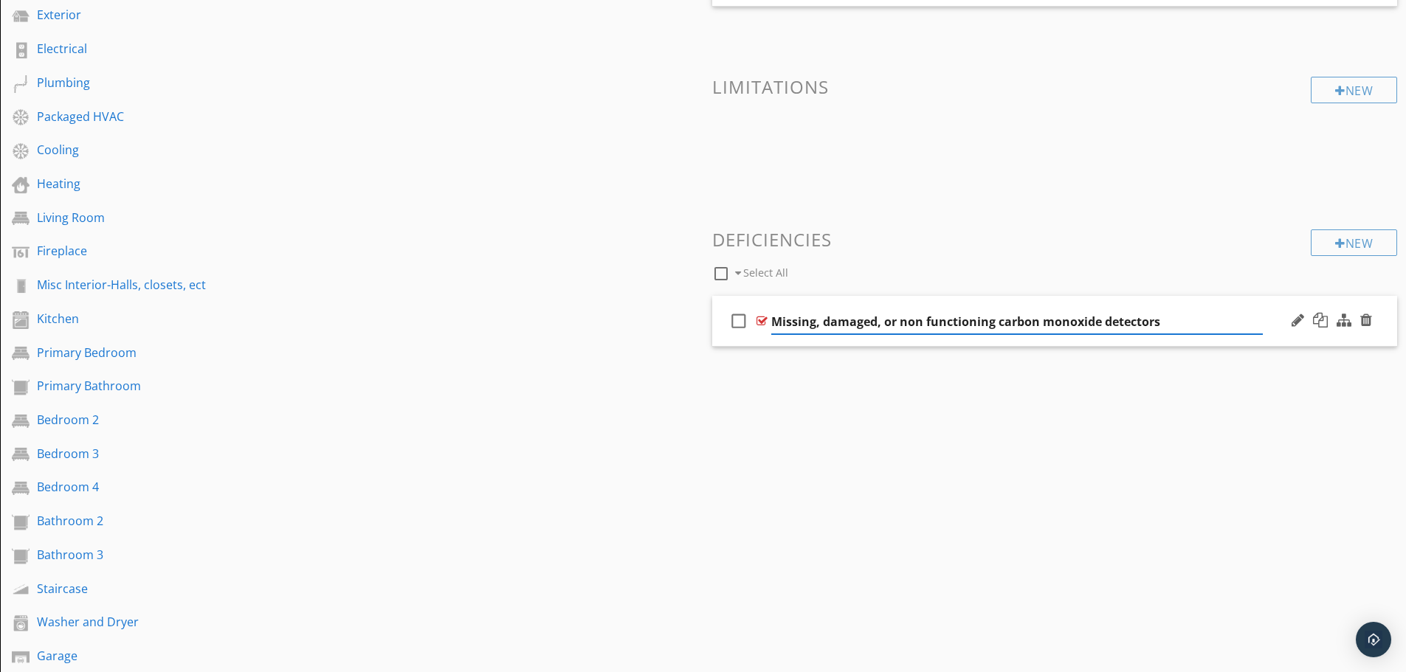
click at [1244, 327] on input "Missing, damaged, or non functioning carbon monoxide detectors" at bounding box center [1017, 322] width 492 height 24
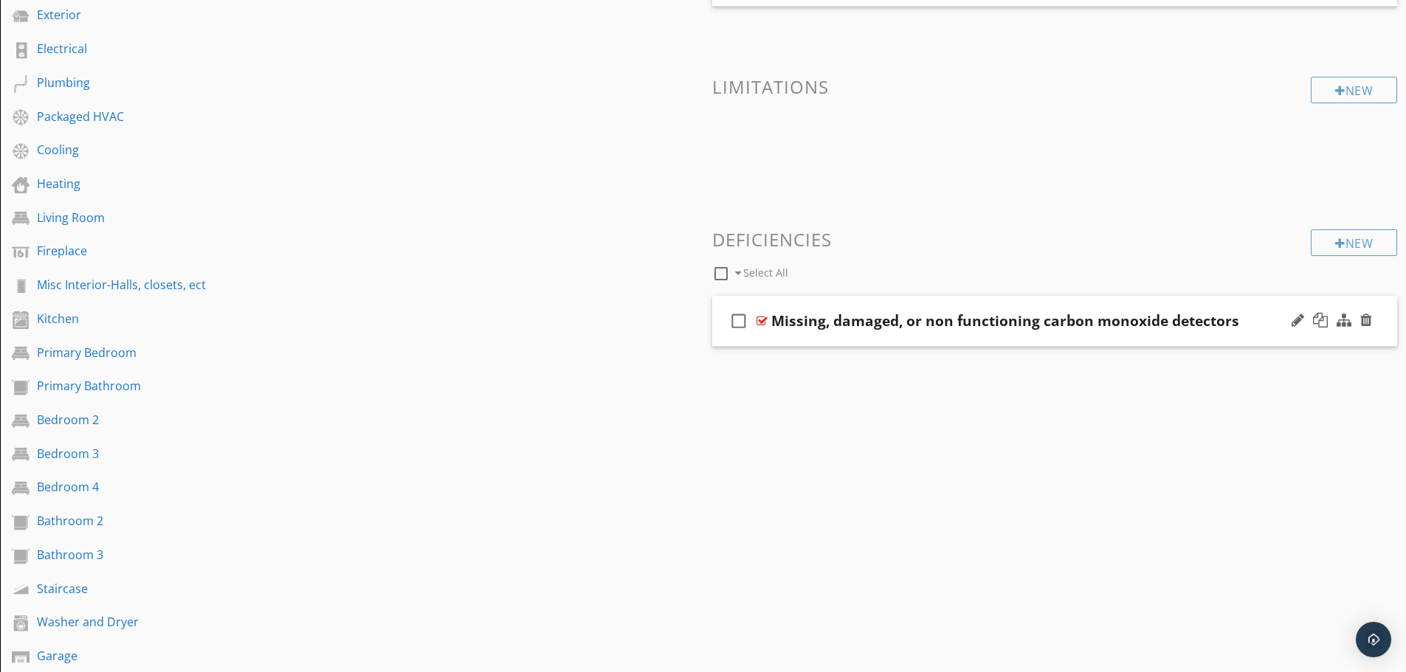
click at [1199, 298] on div "check_box_outline_blank Missing, damaged, or non functioning carbon monoxide de…" at bounding box center [1055, 321] width 686 height 51
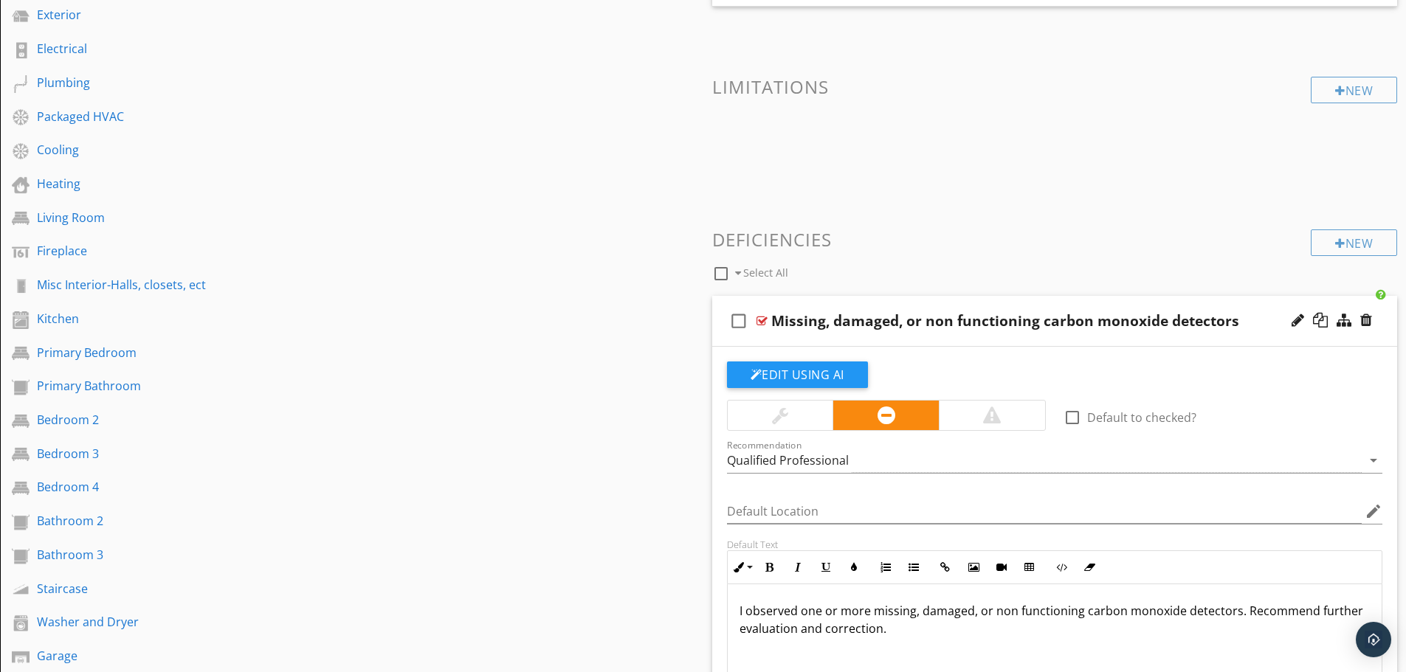
scroll to position [0, 0]
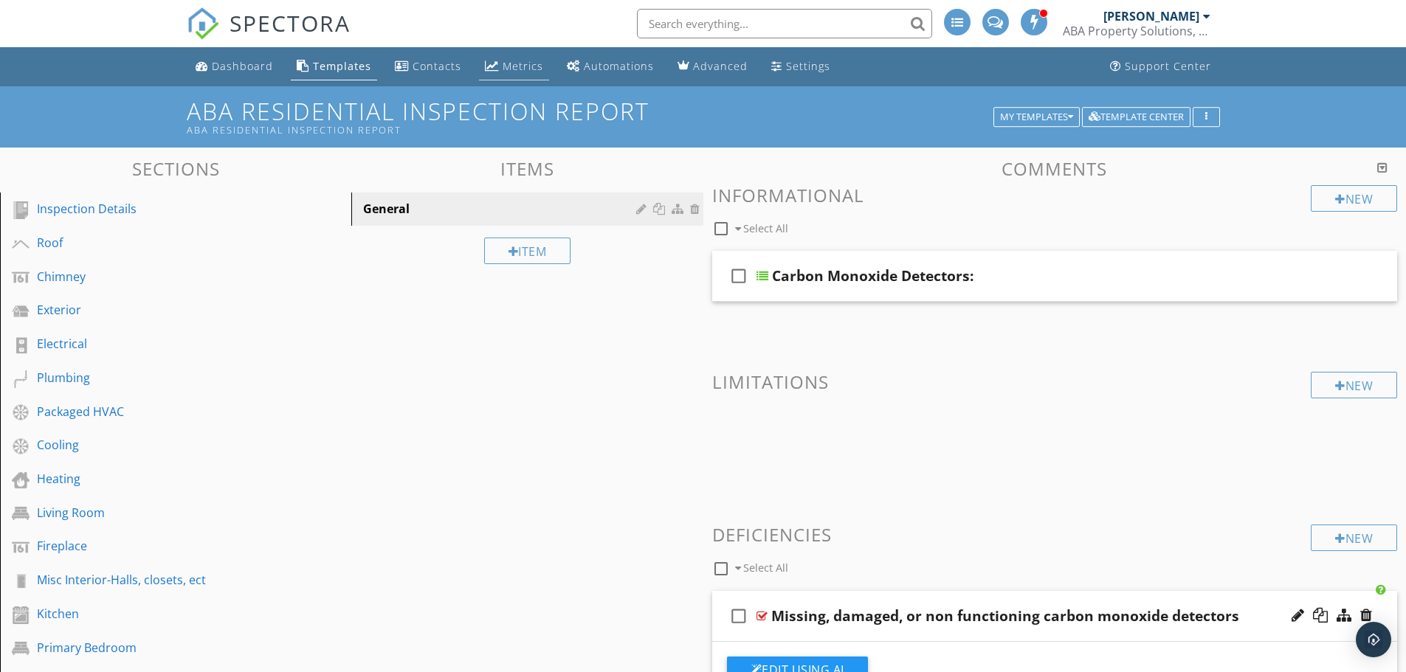
click at [510, 64] on div "Metrics" at bounding box center [523, 66] width 41 height 14
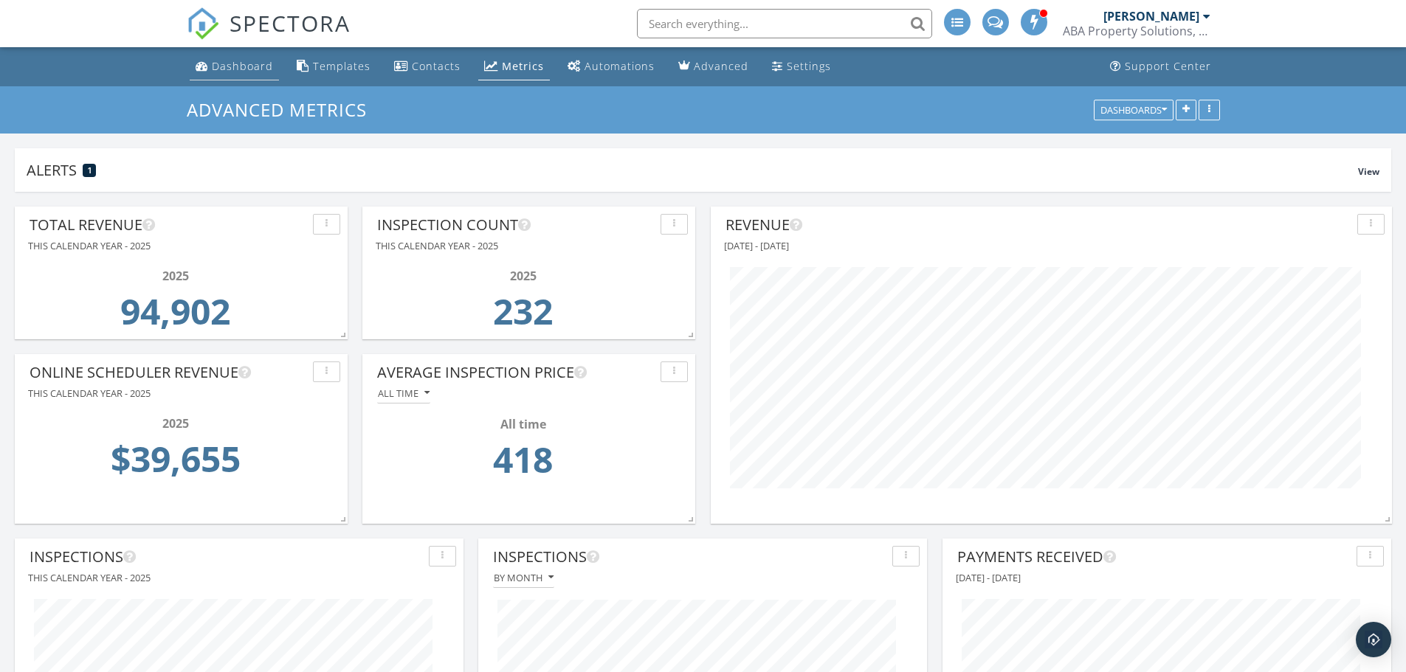
click at [223, 65] on div "Dashboard" at bounding box center [242, 66] width 61 height 14
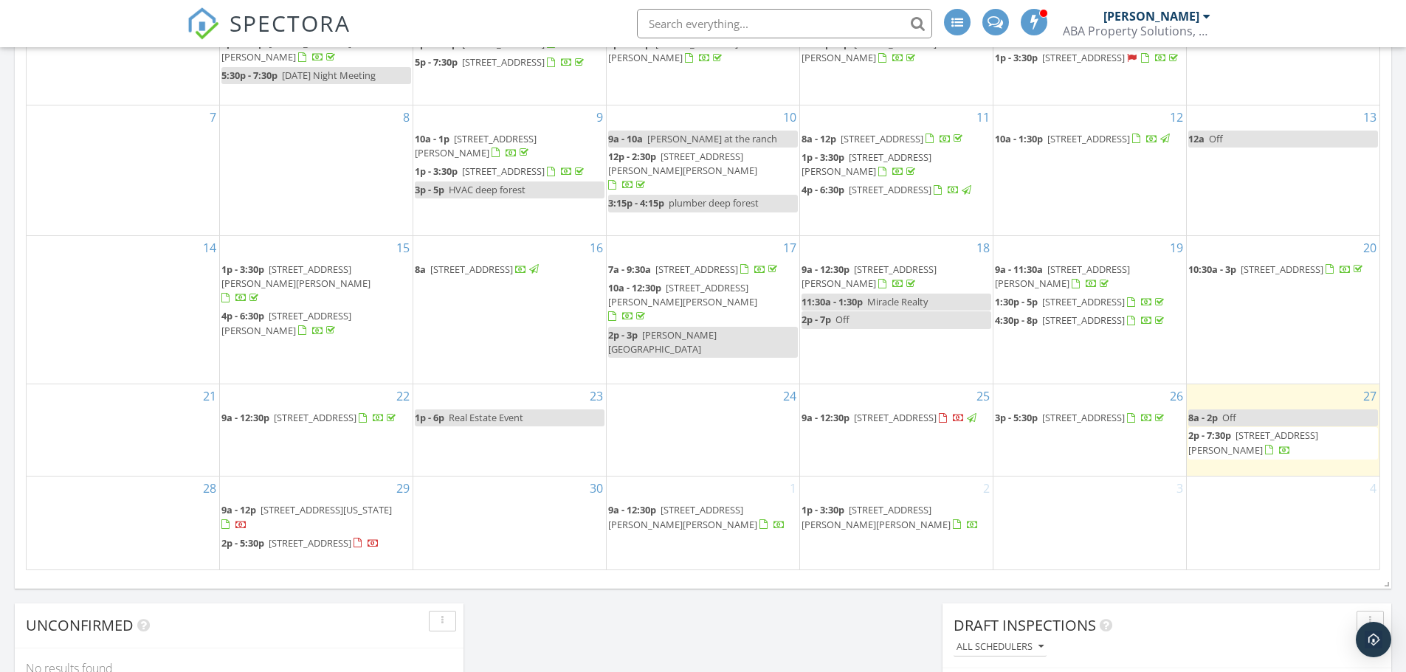
scroll to position [770, 0]
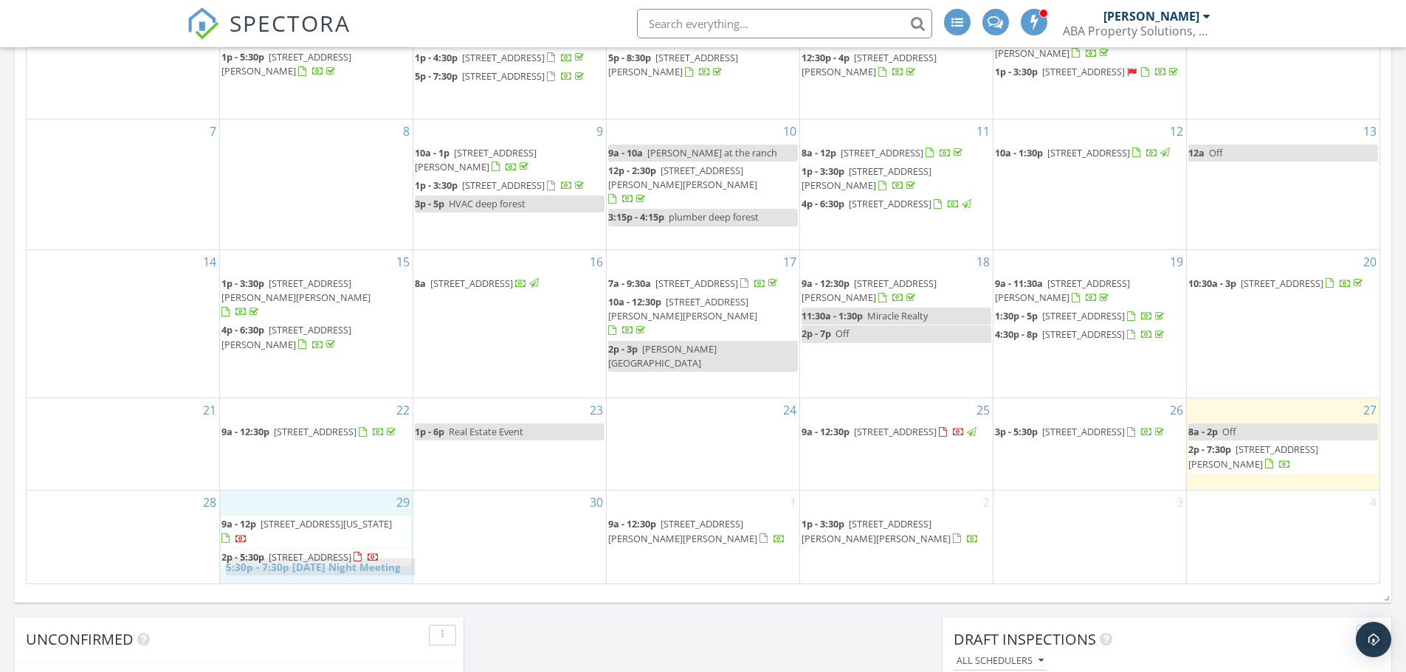
click at [299, 565] on body "SPECTORA [PERSON_NAME] ABA Property Solutions, LLC Role: Inspector Change Role …" at bounding box center [703, 268] width 1406 height 2076
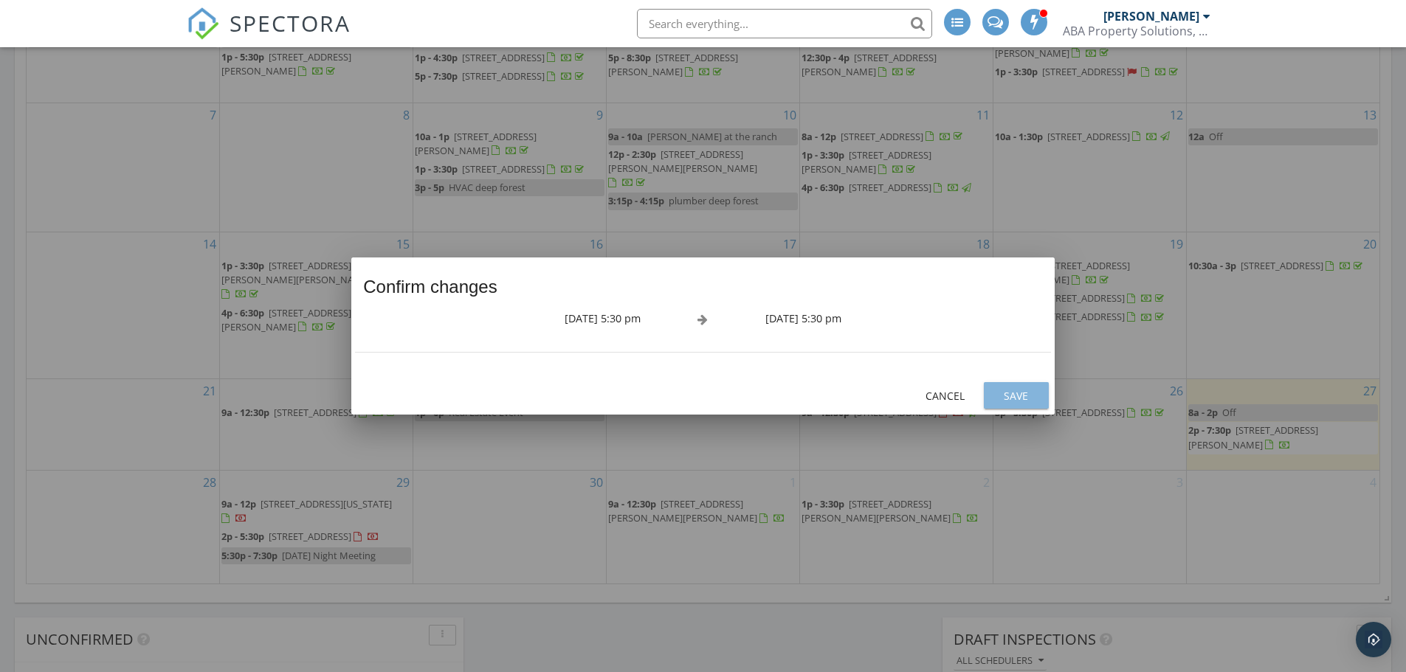
click at [1012, 396] on div "Save" at bounding box center [1016, 396] width 41 height 16
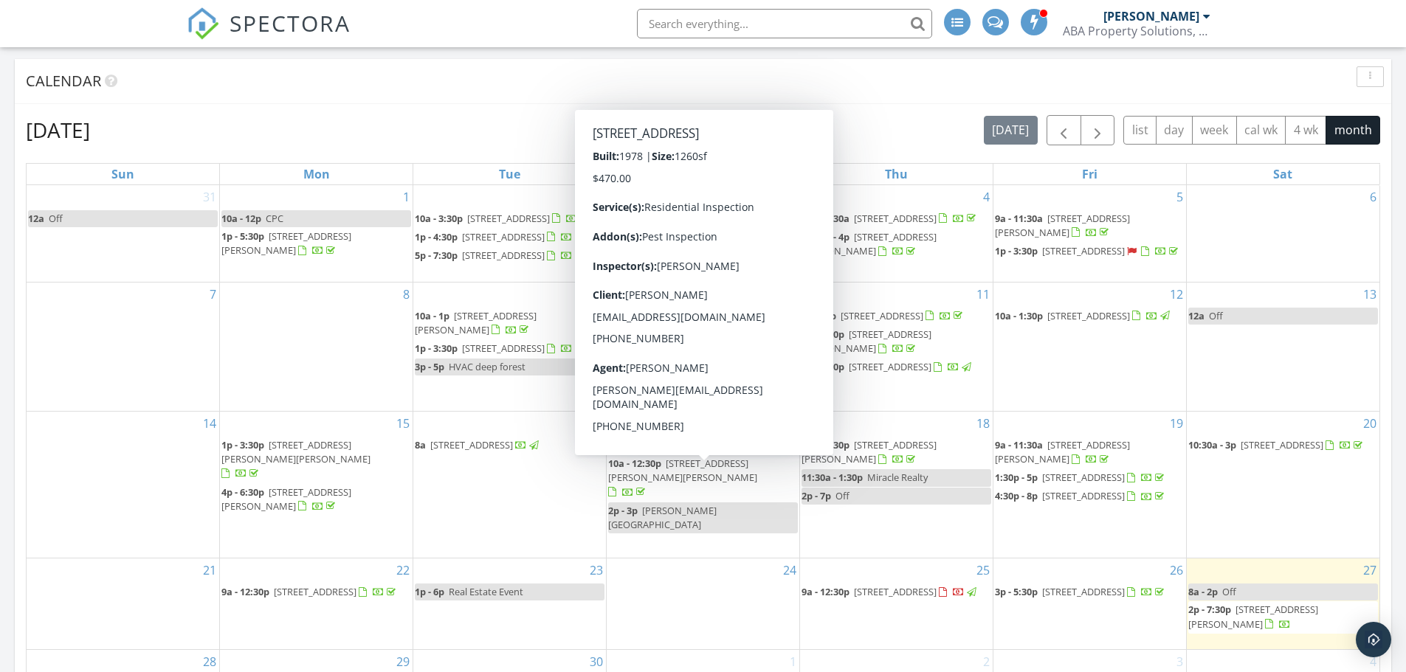
scroll to position [0, 0]
